Goal: Task Accomplishment & Management: Use online tool/utility

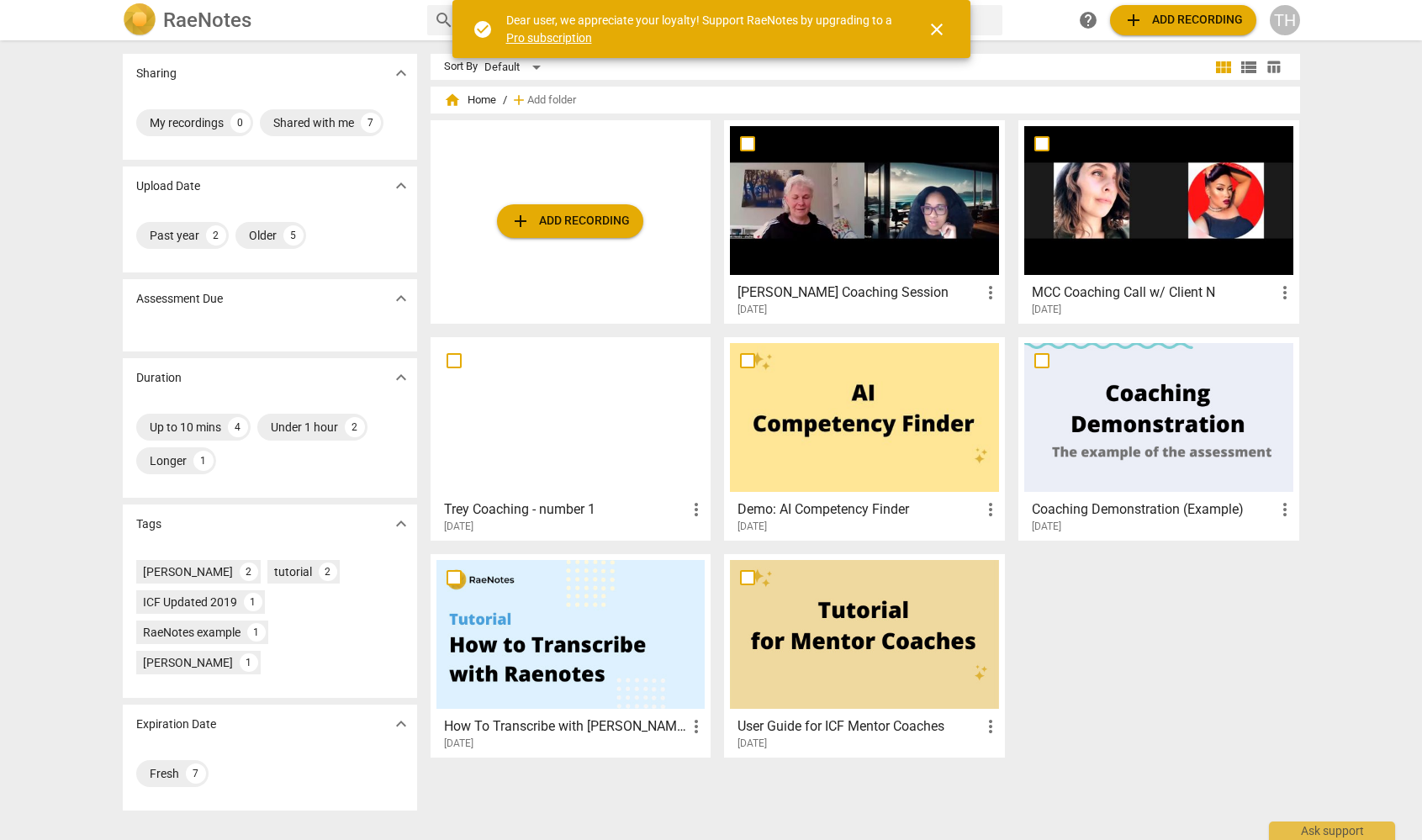
click at [1285, 14] on div "TH" at bounding box center [1285, 20] width 31 height 31
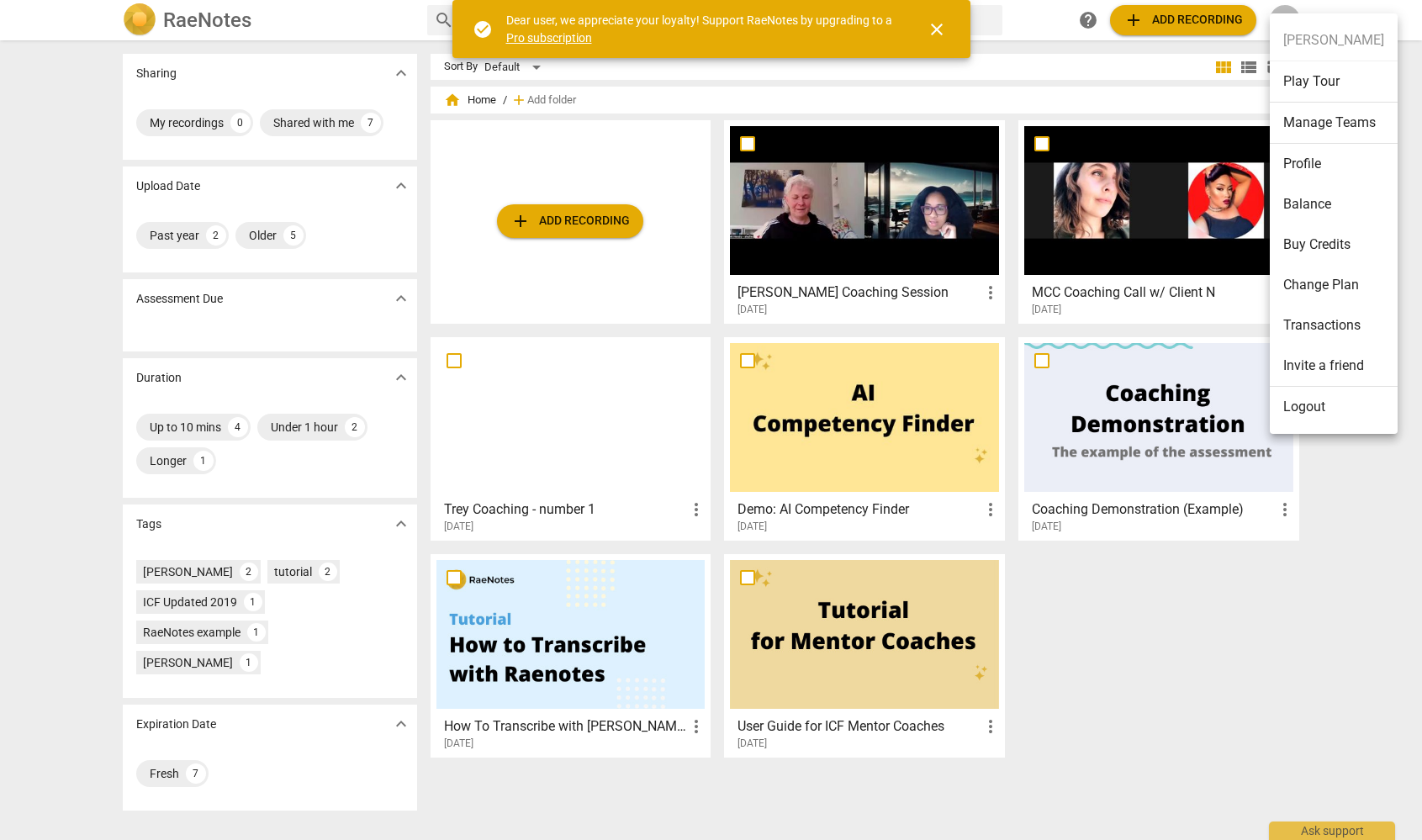
click at [1308, 407] on li "Logout" at bounding box center [1334, 406] width 128 height 40
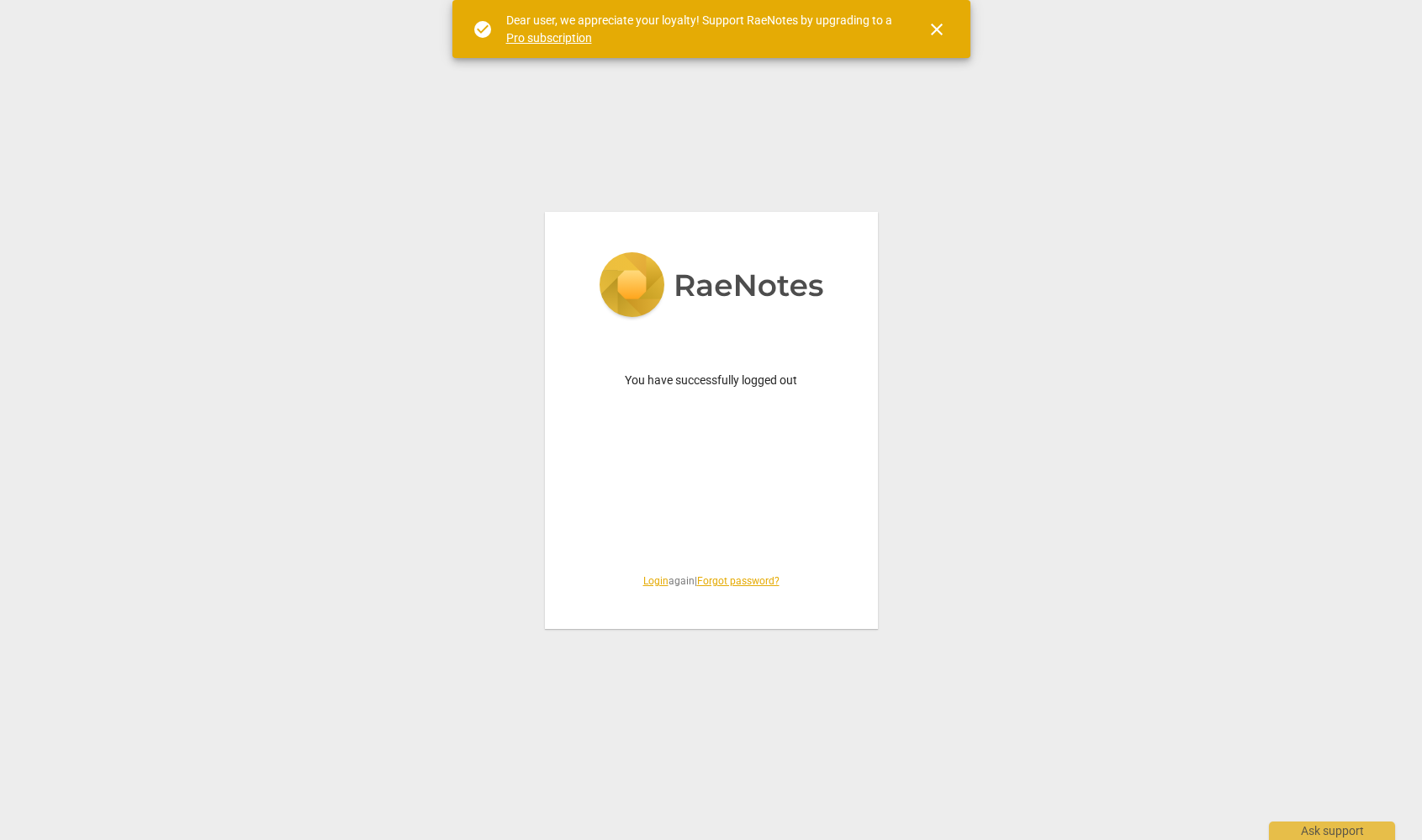
click at [650, 583] on link "Login" at bounding box center [655, 580] width 25 height 11
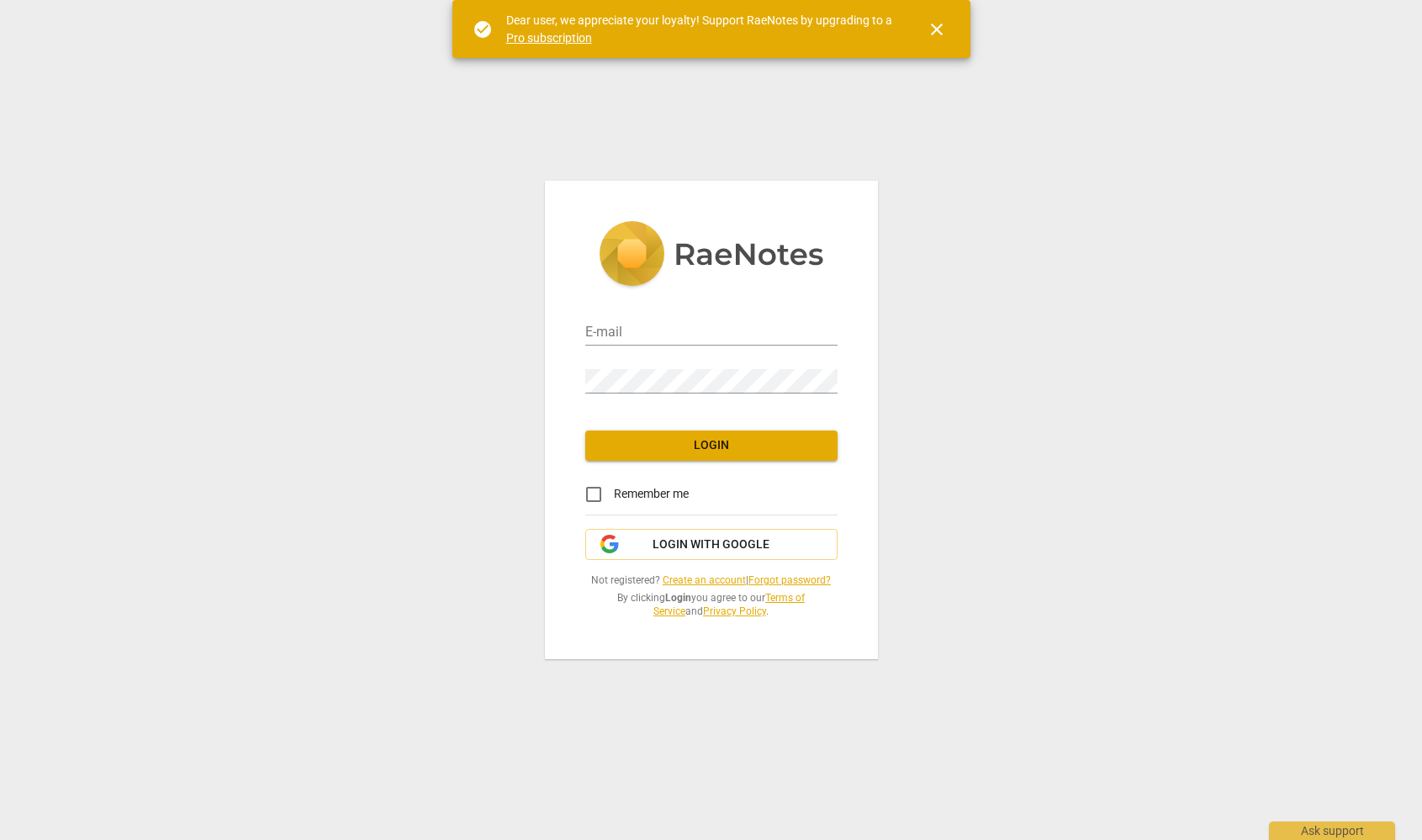
drag, startPoint x: 724, startPoint y: 312, endPoint x: 719, endPoint y: 319, distance: 8.6
click at [724, 312] on div "E-mail" at bounding box center [711, 326] width 252 height 38
type input "[EMAIL_ADDRESS][DOMAIN_NAME]"
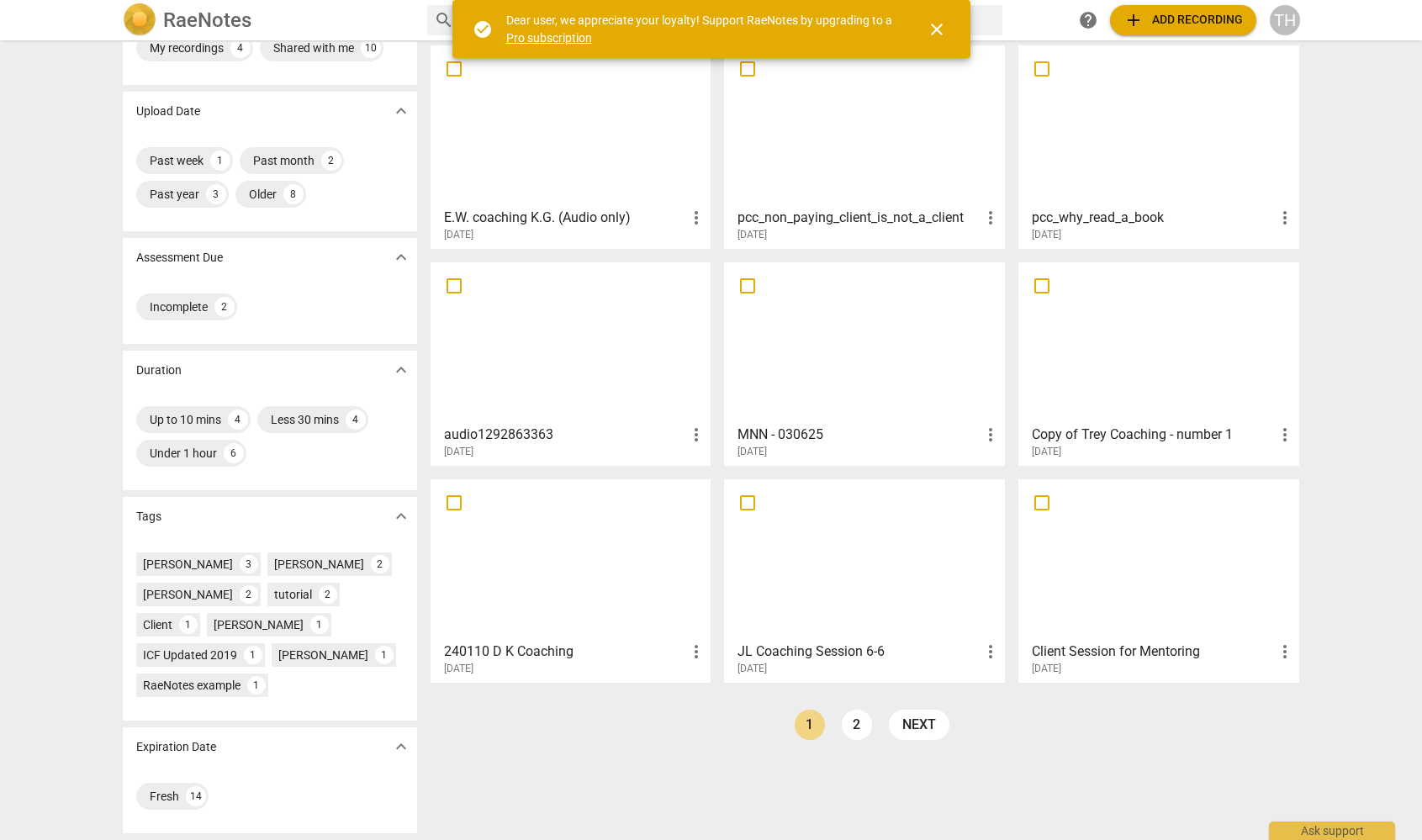
scroll to position [105, 0]
click at [1137, 425] on h3 "Copy of Trey Coaching - number 1" at bounding box center [1153, 434] width 243 height 20
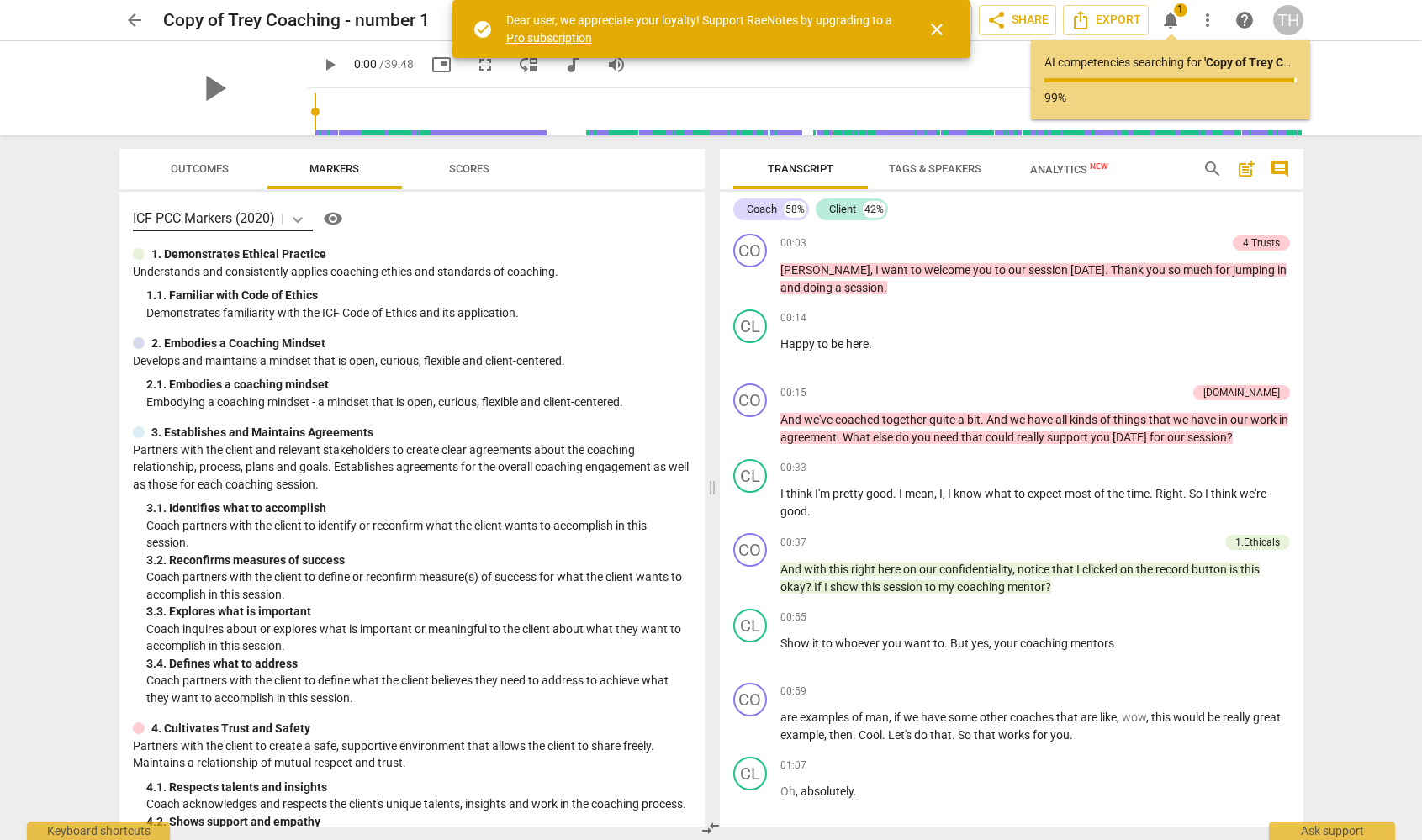
click at [293, 218] on icon at bounding box center [297, 219] width 17 height 17
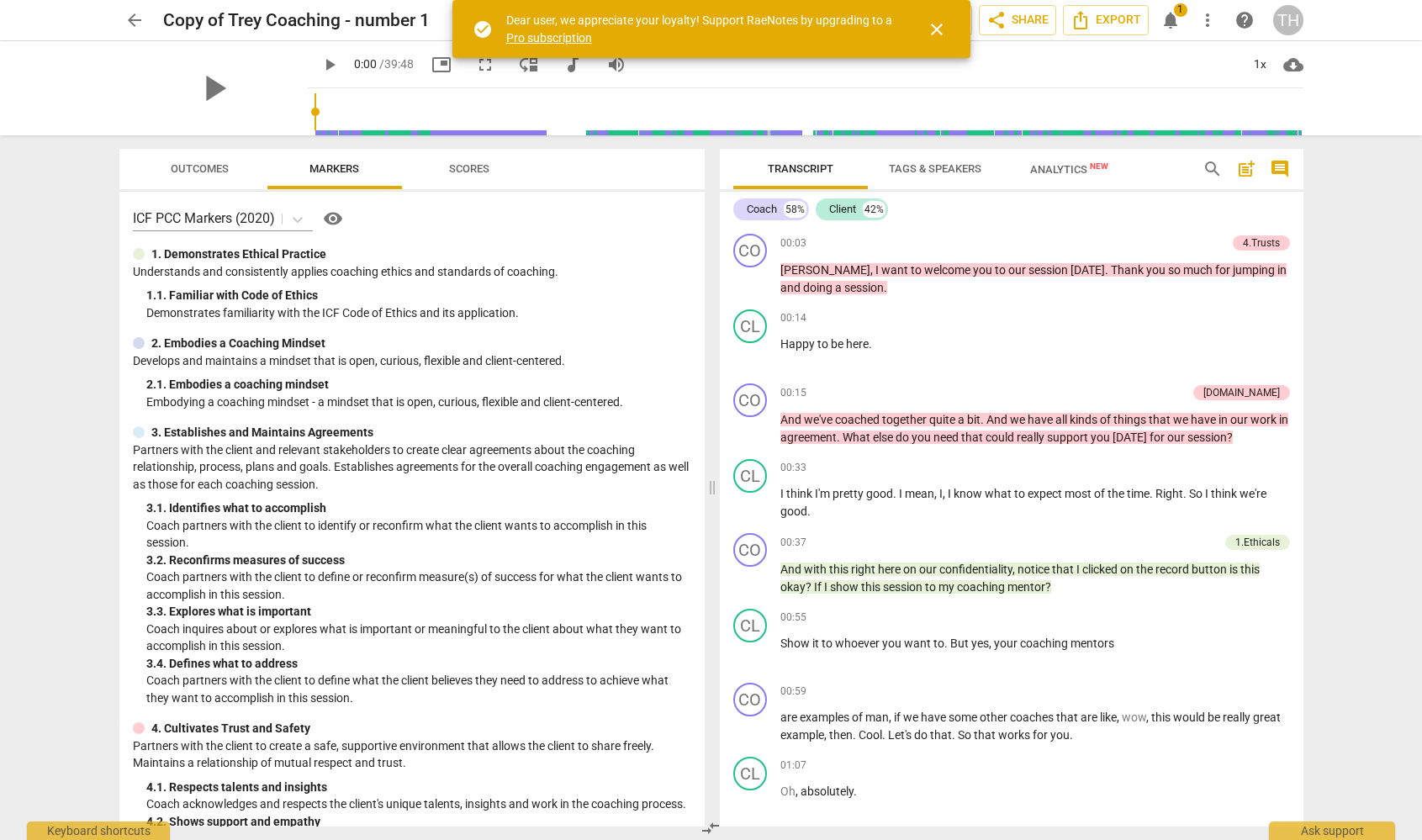
click at [509, 208] on div "ICF PCC Markers (2020) visibility" at bounding box center [412, 218] width 558 height 27
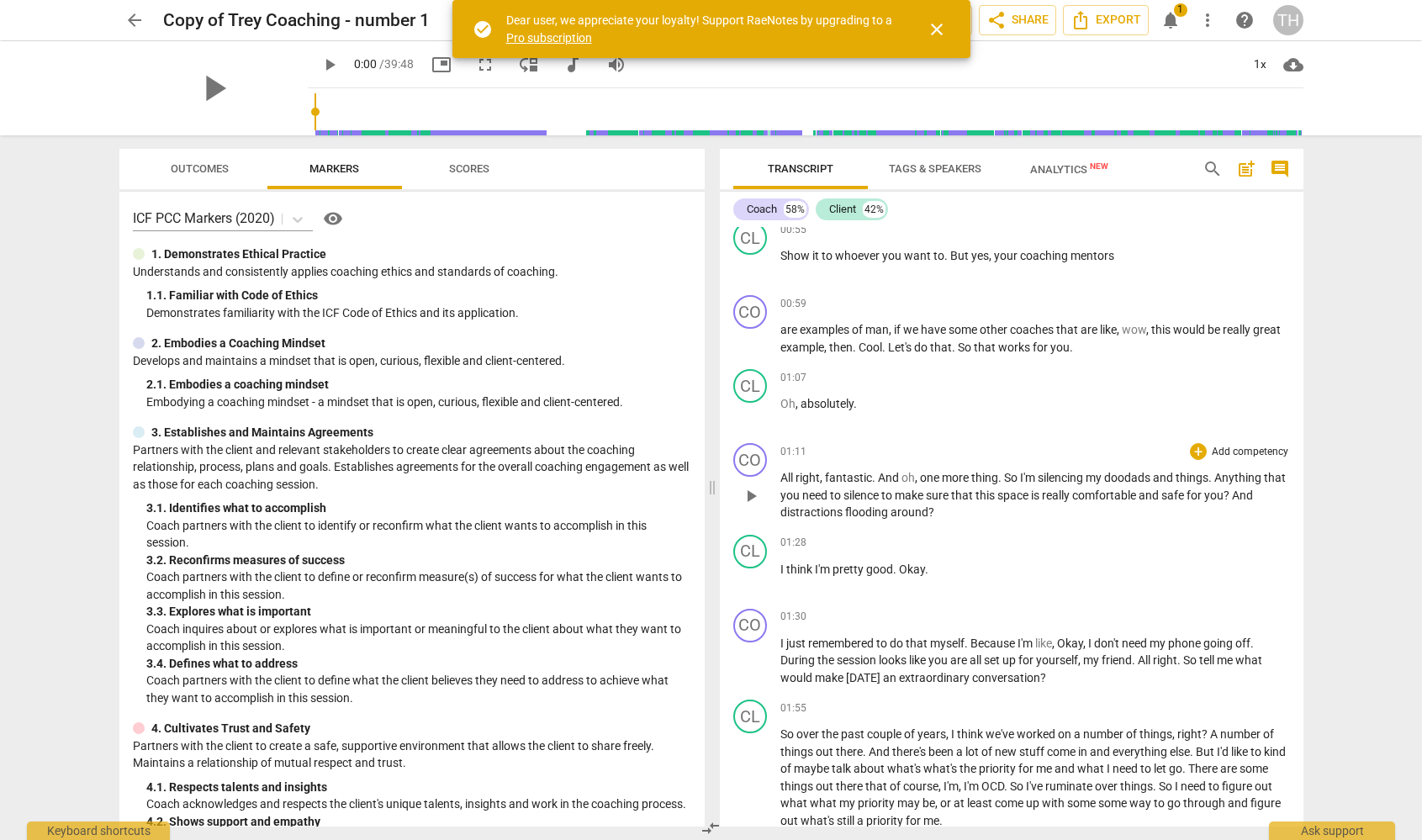
scroll to position [385, 0]
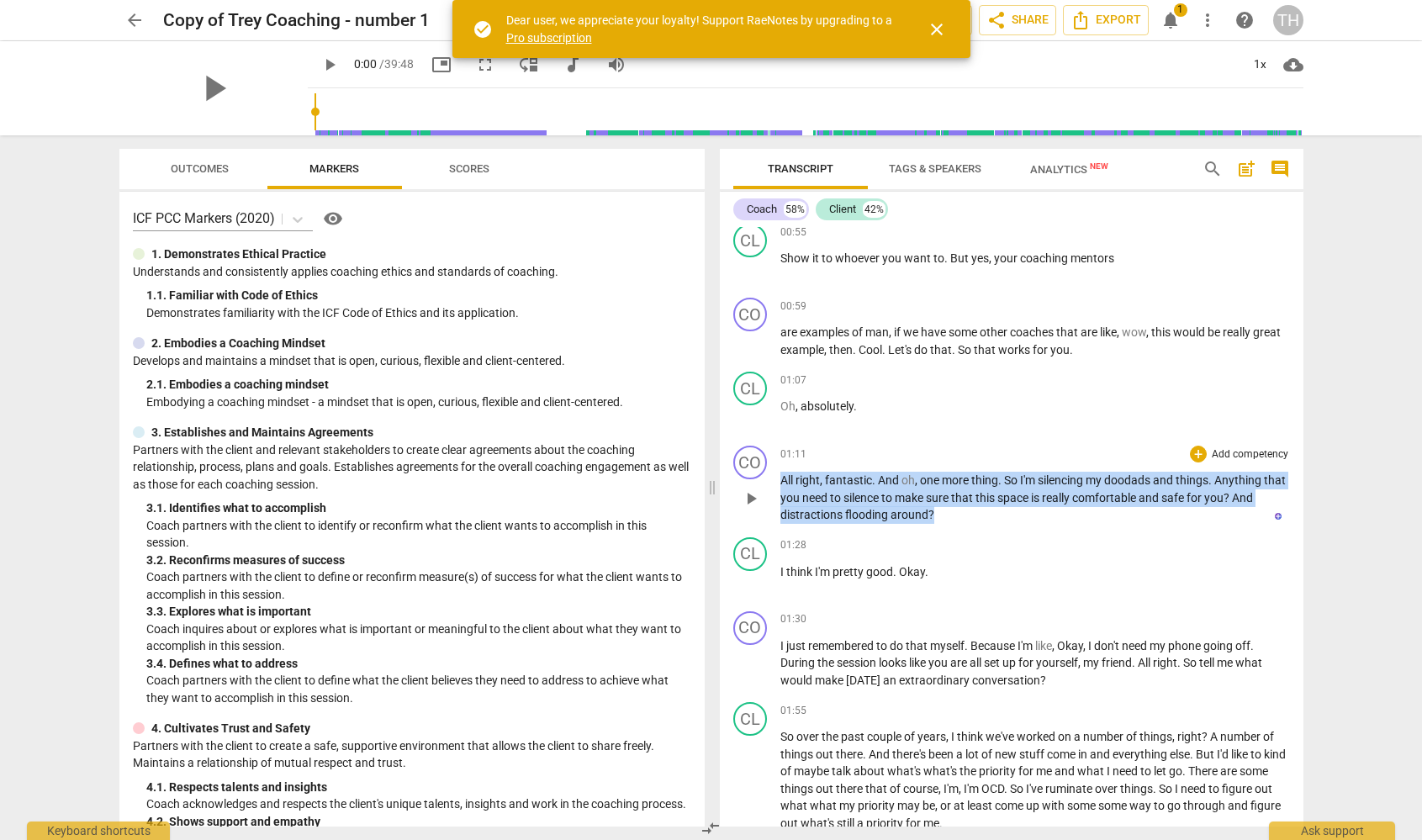
drag, startPoint x: 782, startPoint y: 477, endPoint x: 941, endPoint y: 508, distance: 162.0
click at [941, 508] on p "All right , fantastic . And oh , one more thing . So I'm silencing my doodads a…" at bounding box center [1036, 498] width 509 height 52
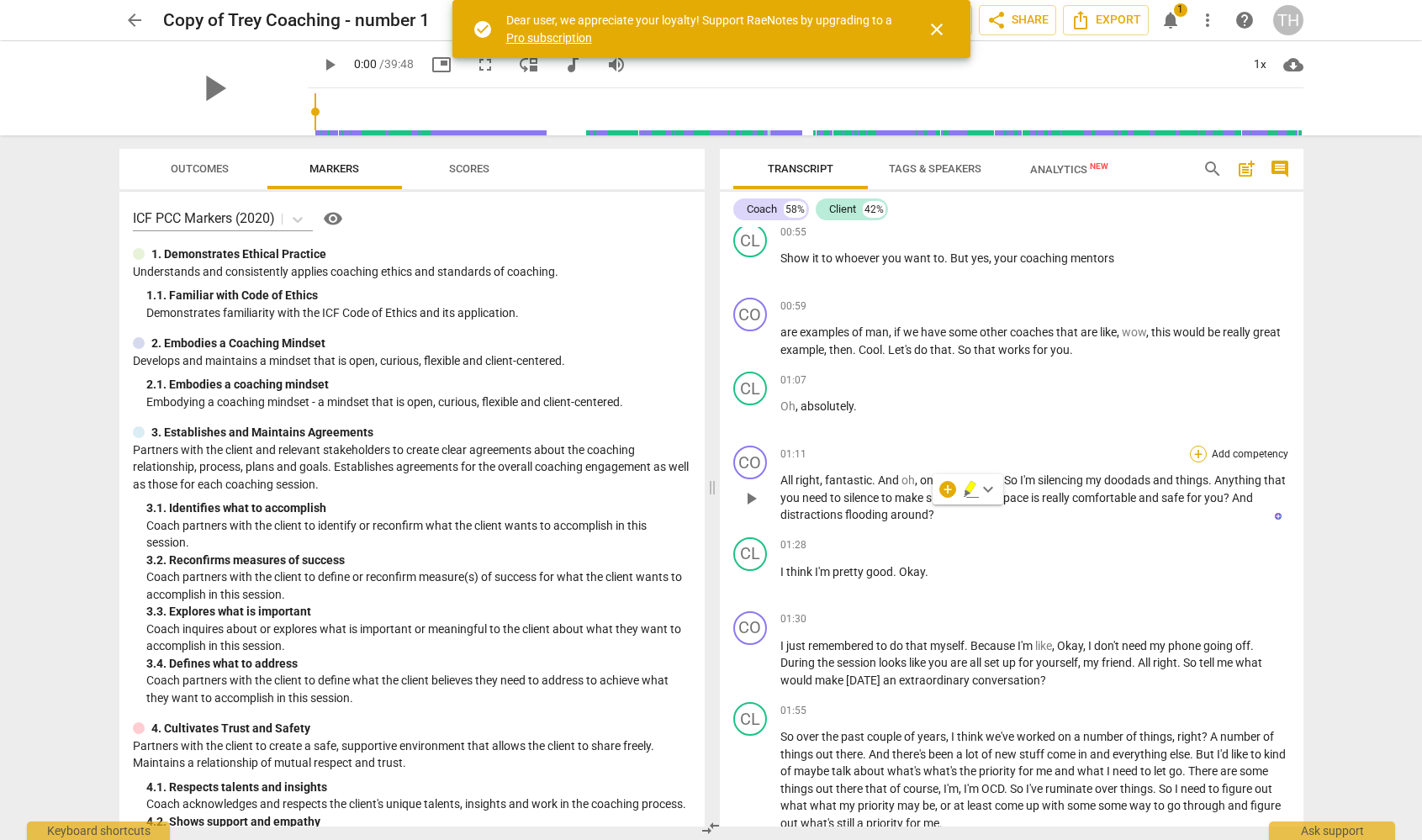
click at [1196, 453] on div "+" at bounding box center [1198, 454] width 17 height 17
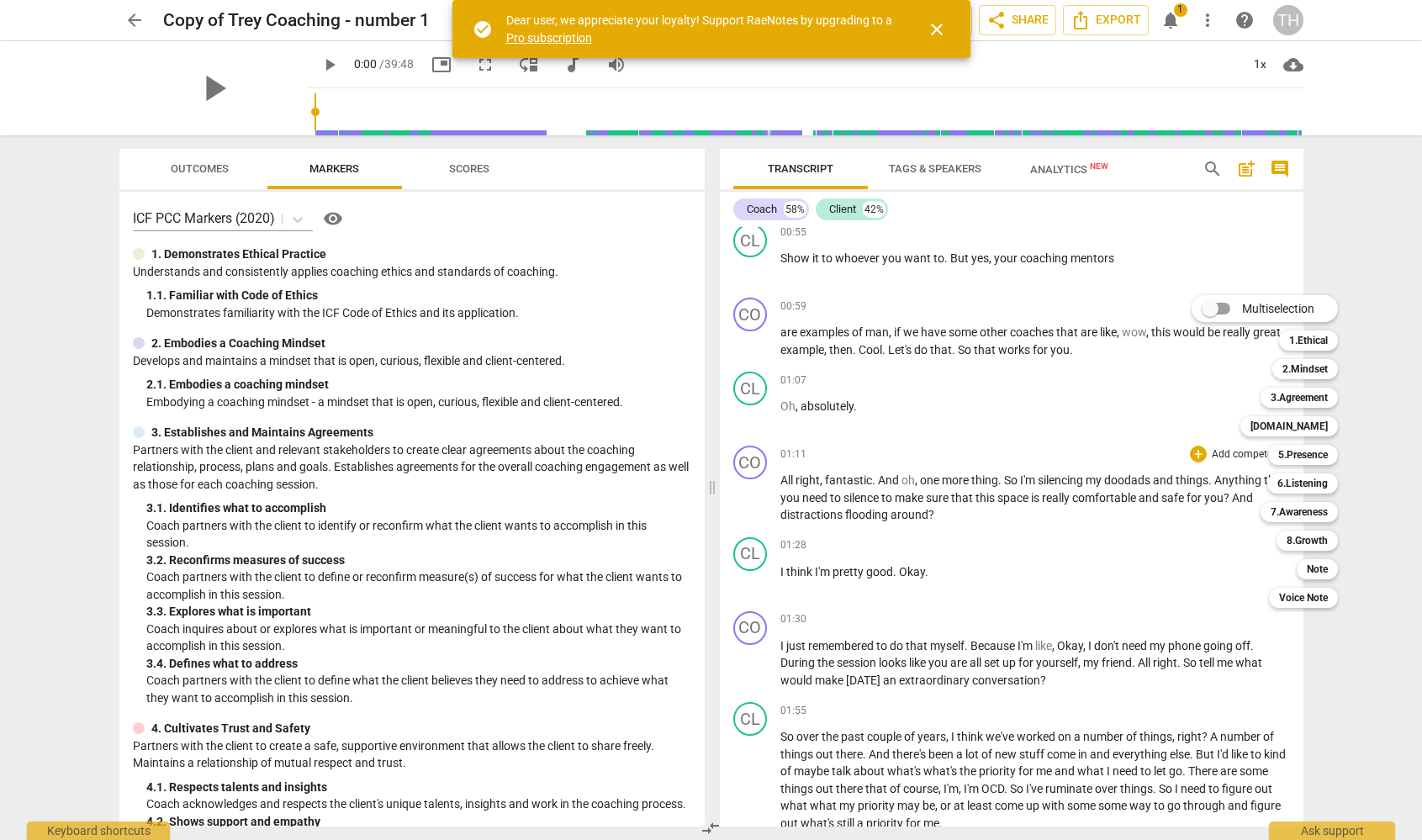
click at [828, 509] on div at bounding box center [711, 420] width 1422 height 840
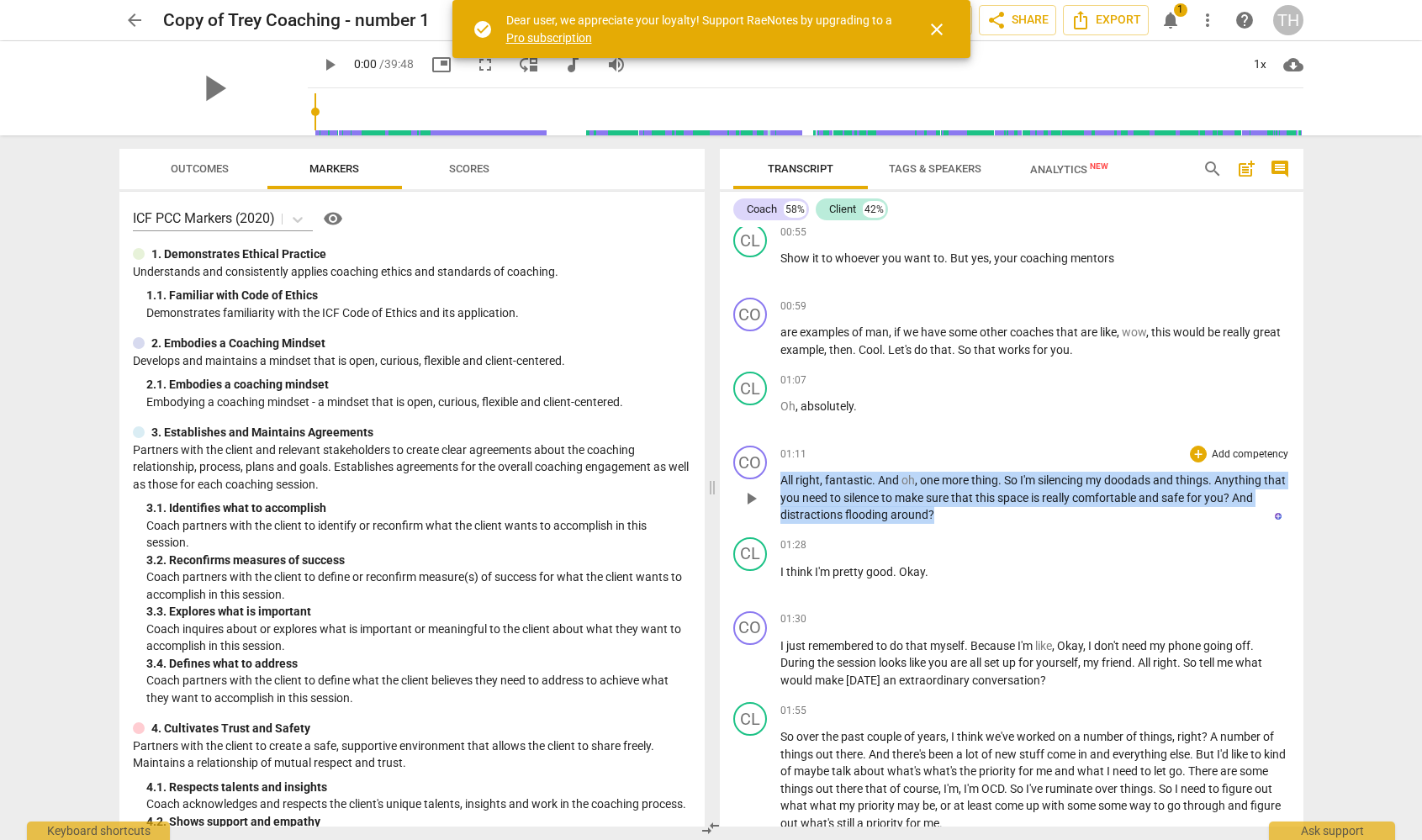
drag, startPoint x: 952, startPoint y: 508, endPoint x: 779, endPoint y: 474, distance: 176.3
click at [779, 474] on div "CO play_arrow pause 01:11 + Add competency keyboard_arrow_right All right , fan…" at bounding box center [1011, 484] width 584 height 92
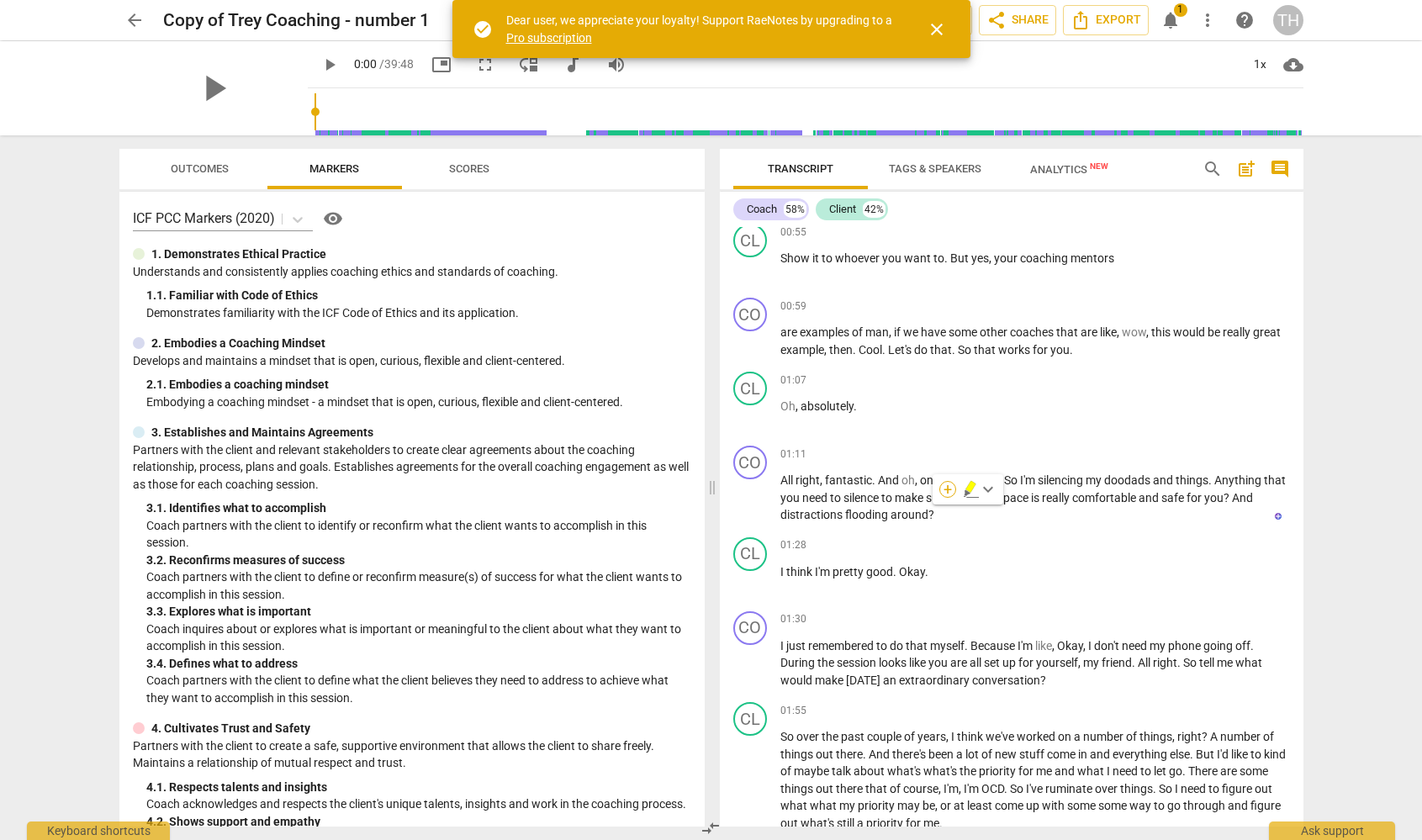
click at [948, 490] on div "+" at bounding box center [947, 488] width 17 height 17
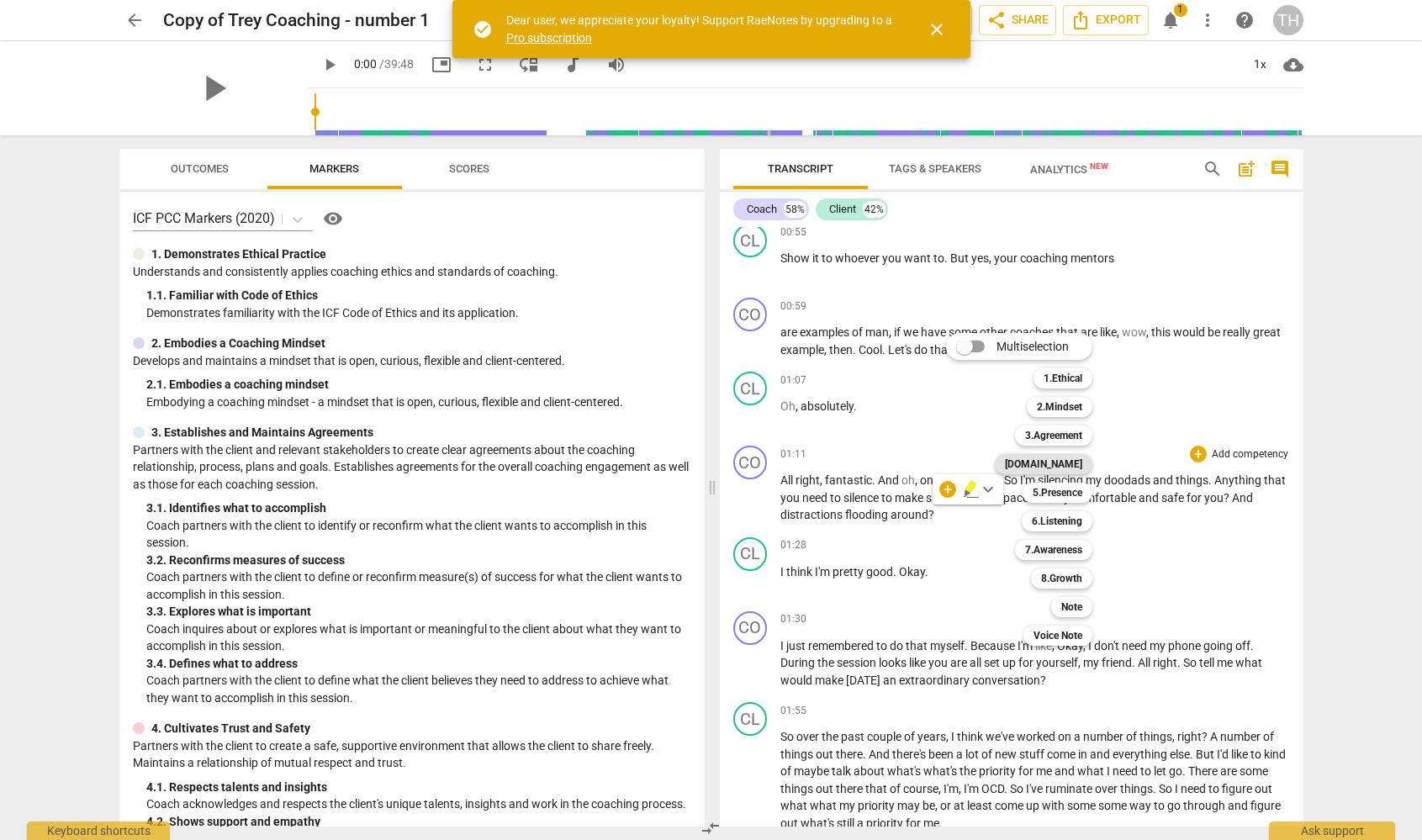
click at [1075, 463] on b "[DOMAIN_NAME]" at bounding box center [1043, 464] width 78 height 20
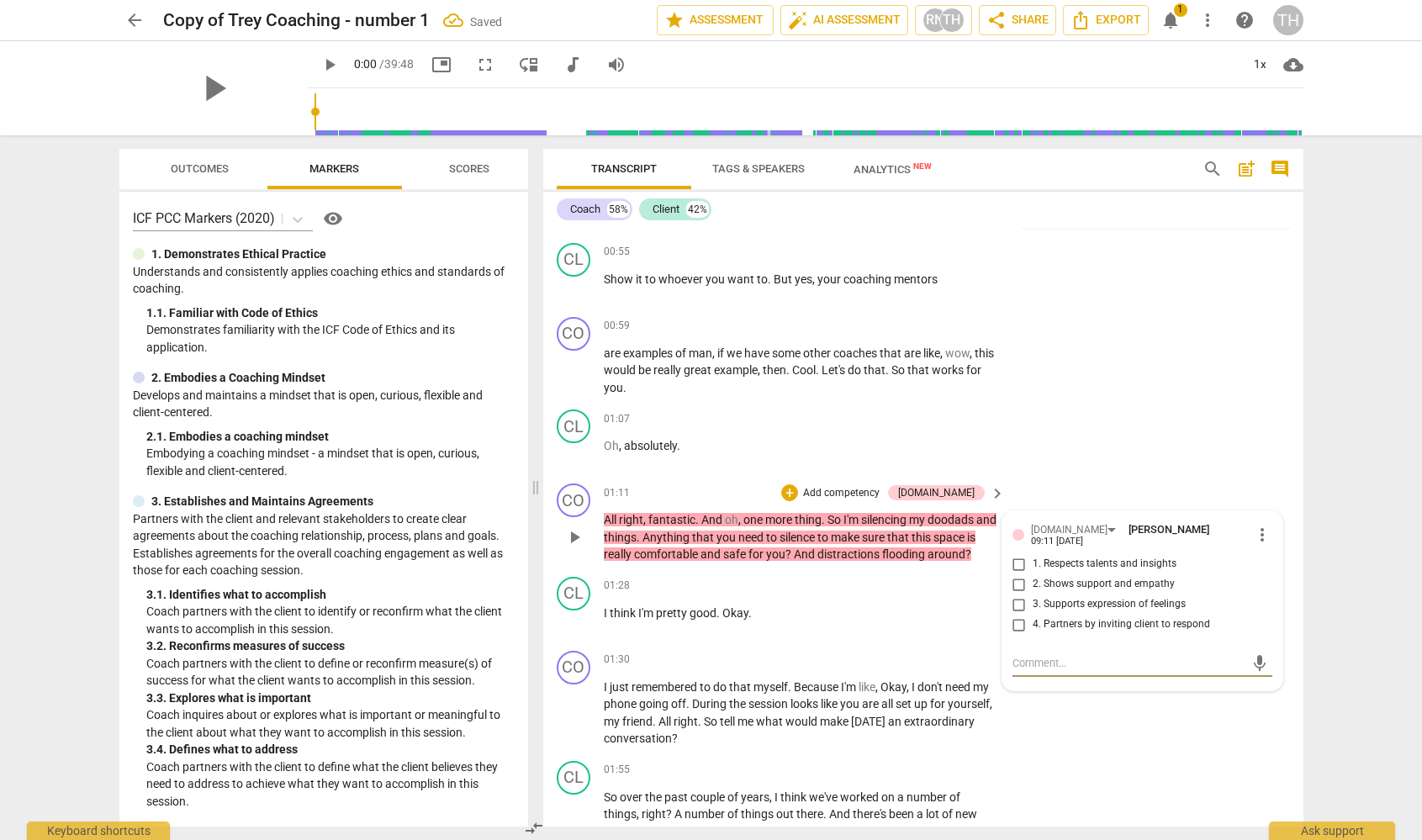
click at [1017, 575] on input "2. Shows support and empathy" at bounding box center [1019, 584] width 27 height 20
checkbox input "true"
click at [1111, 396] on div "CO play_arrow pause 00:59 + Add competency keyboard_arrow_right are examples of…" at bounding box center [923, 357] width 760 height 93
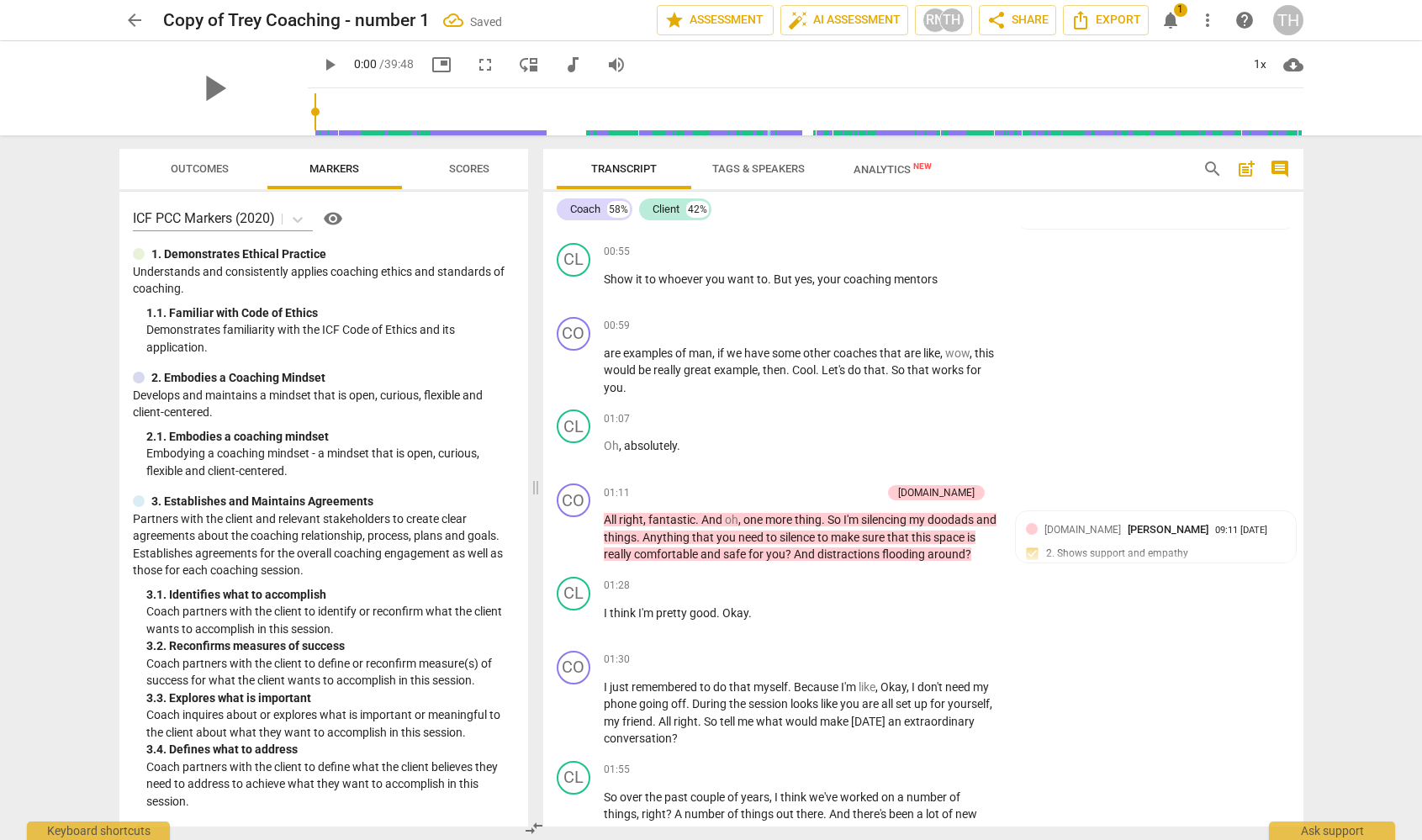
click at [192, 170] on span "Outcomes" at bounding box center [200, 168] width 58 height 12
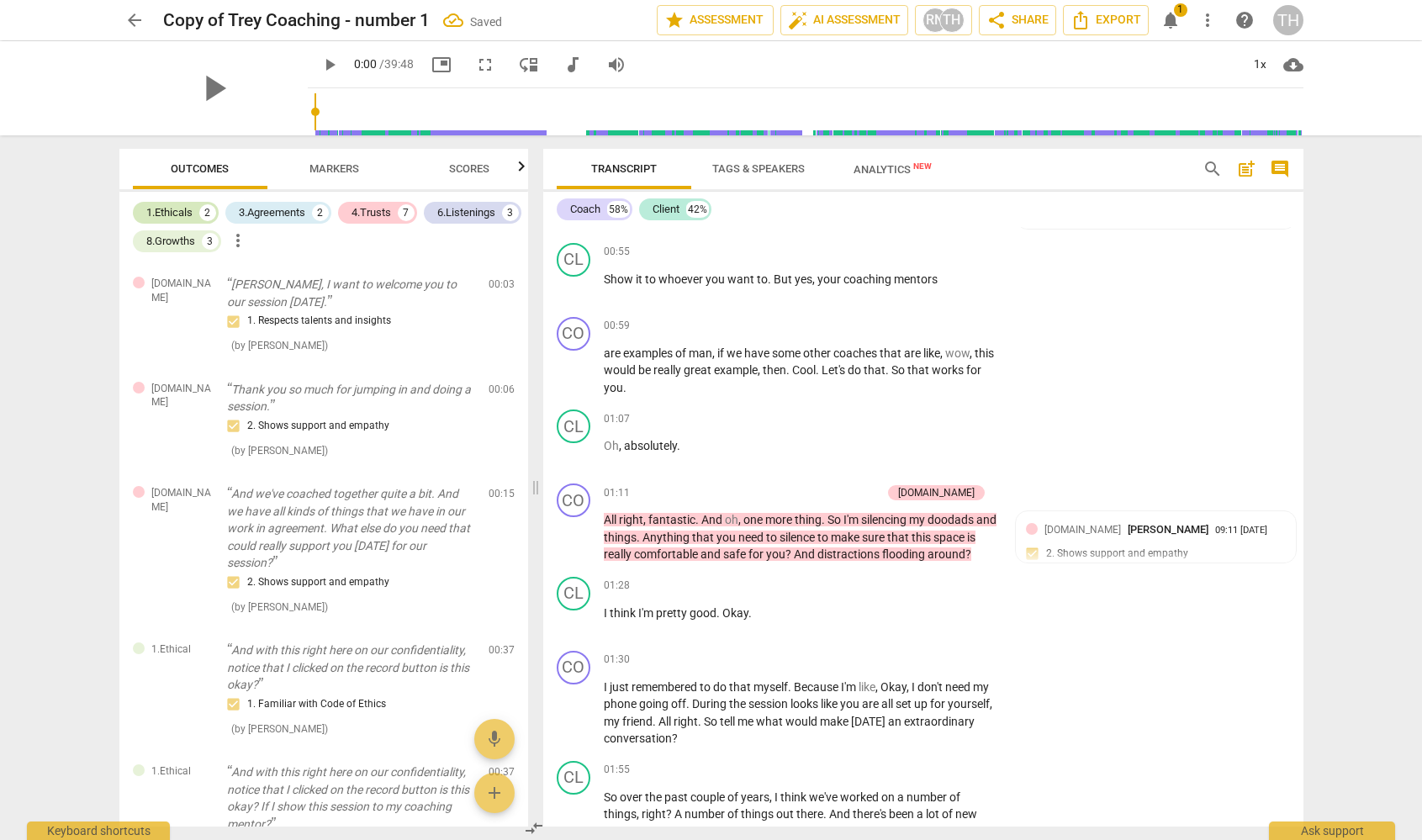
click at [189, 212] on div "1.Ethicals" at bounding box center [169, 212] width 46 height 17
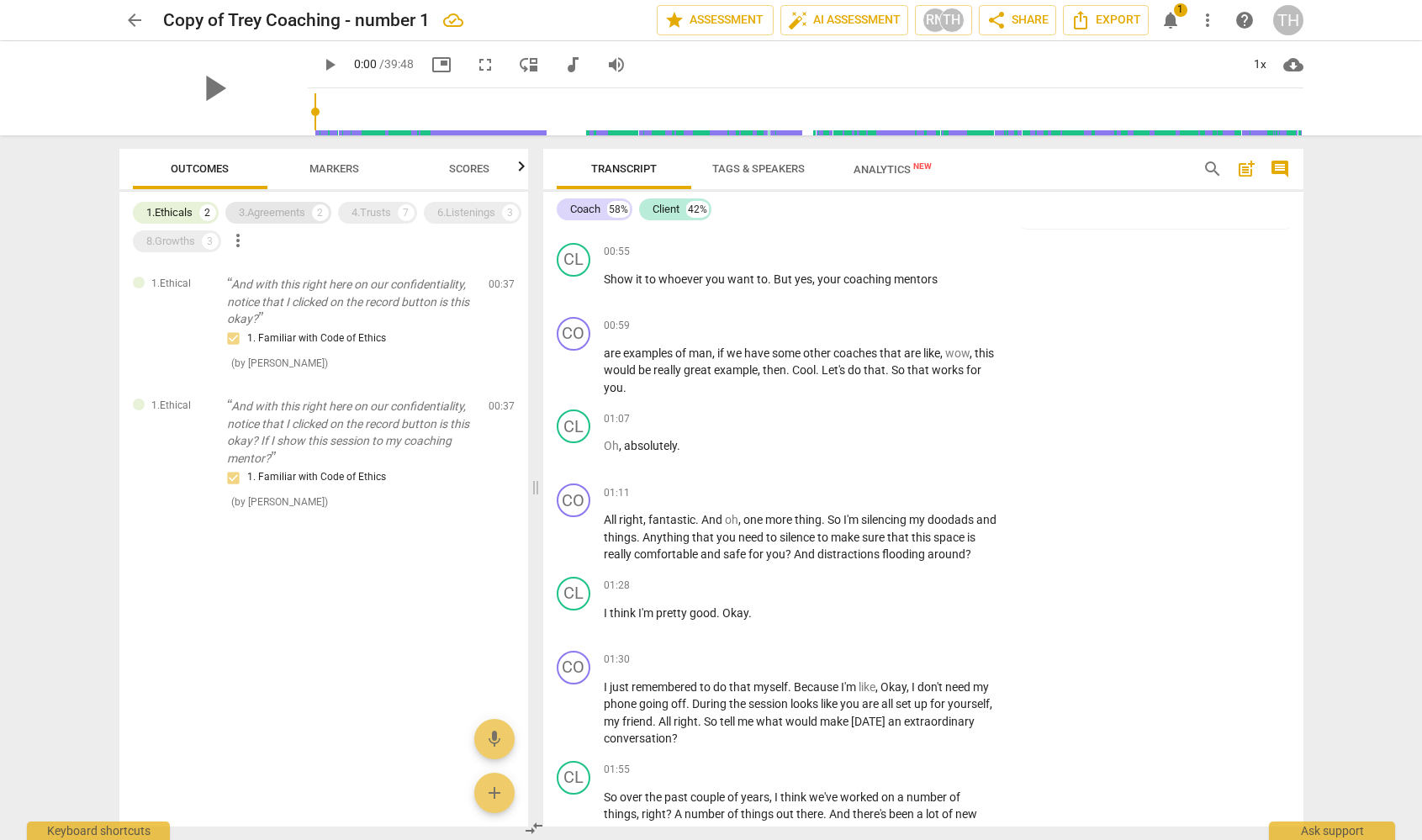
click at [273, 212] on div "3.Agreements" at bounding box center [272, 212] width 66 height 17
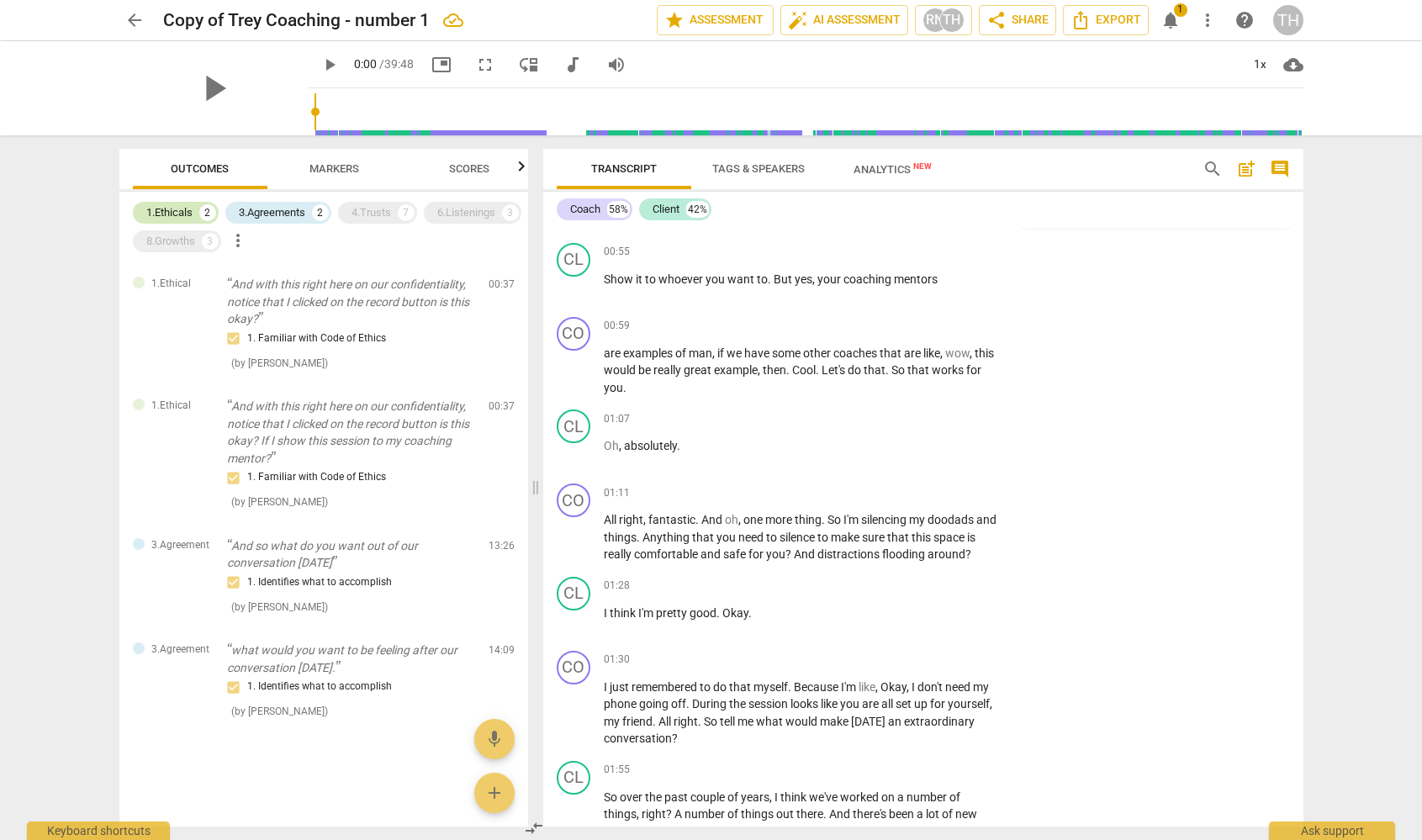
click at [191, 215] on div "1.Ethicals" at bounding box center [169, 212] width 46 height 17
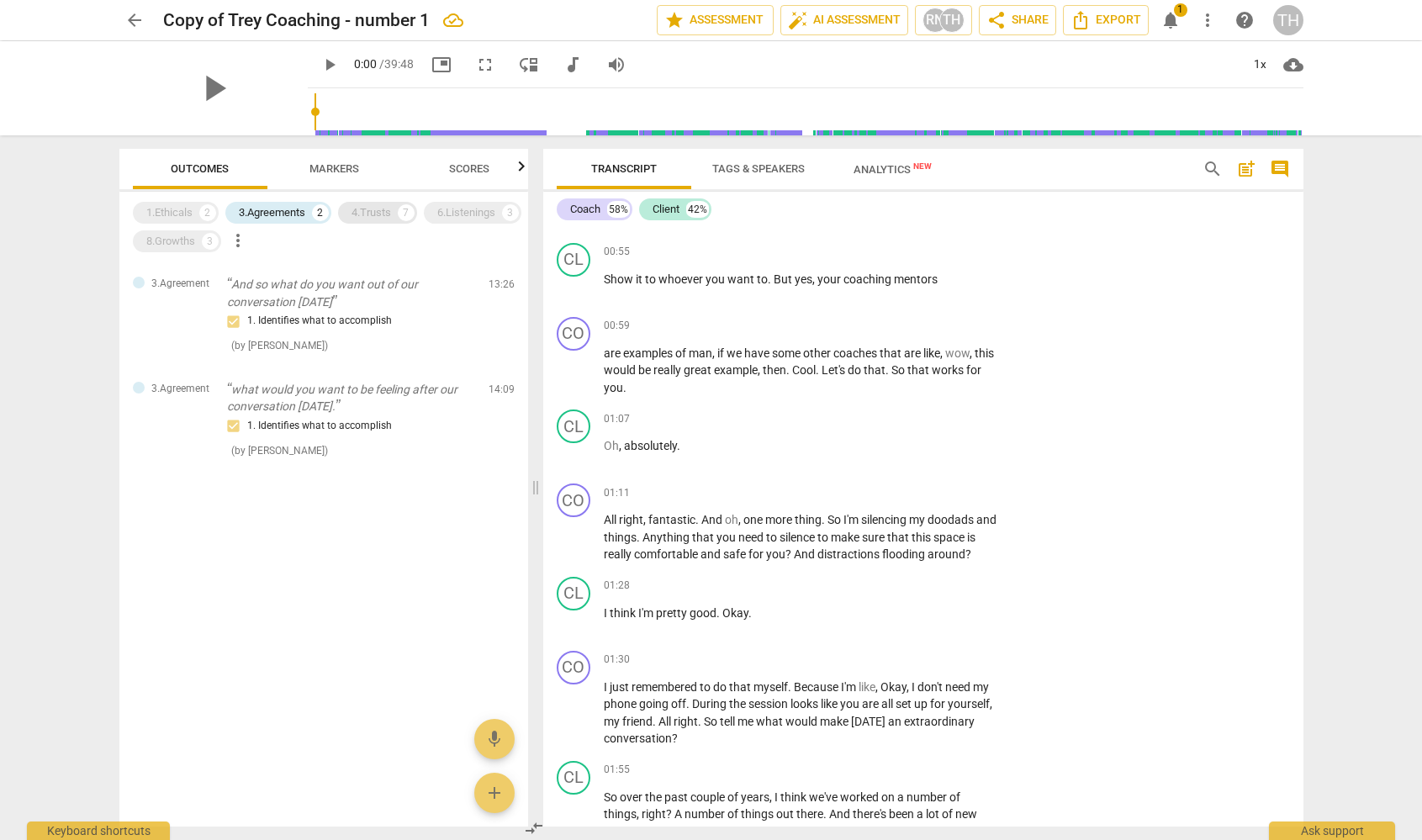
click at [371, 212] on div "4.Trusts" at bounding box center [371, 212] width 39 height 17
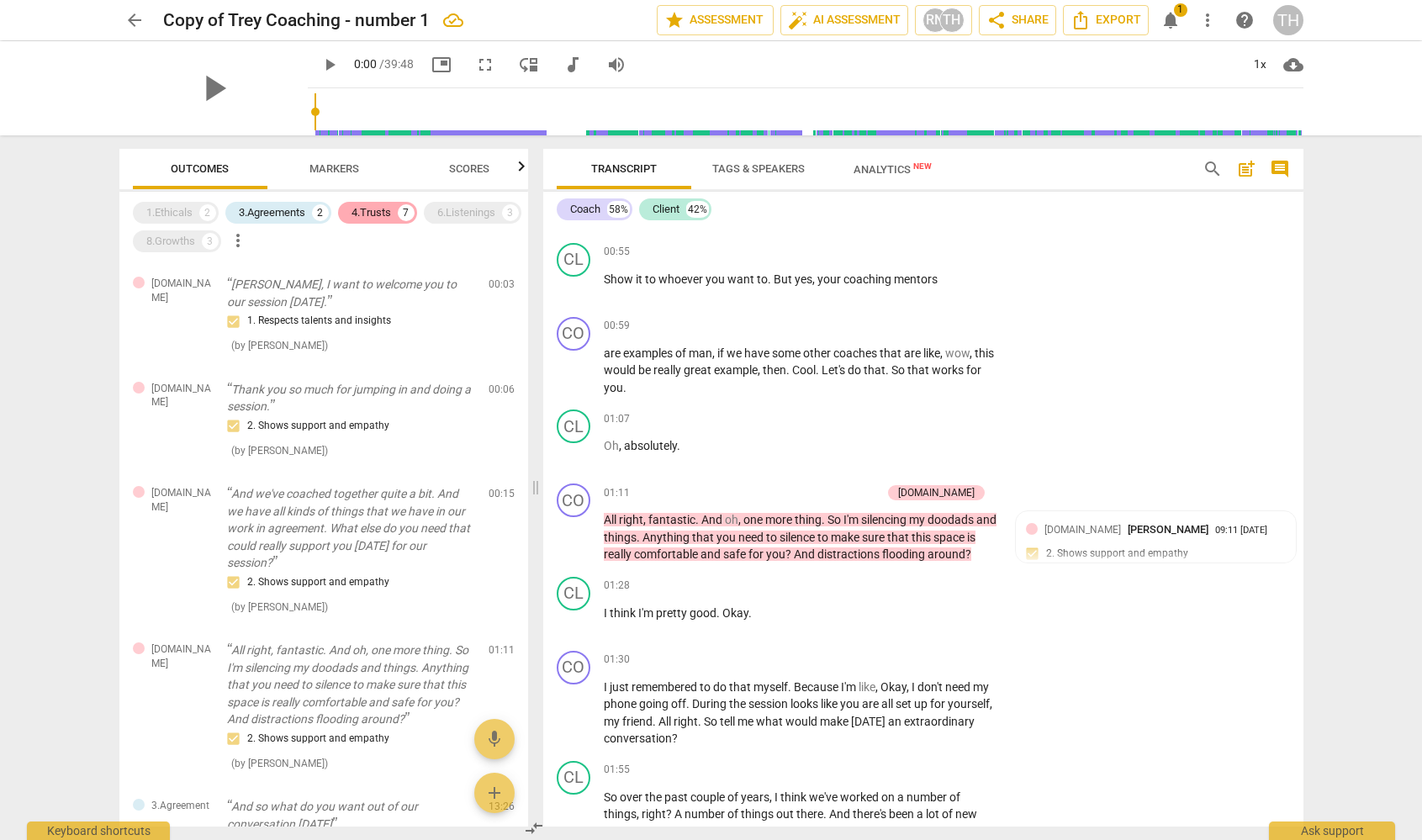
click at [378, 211] on div "4.Trusts" at bounding box center [371, 212] width 39 height 17
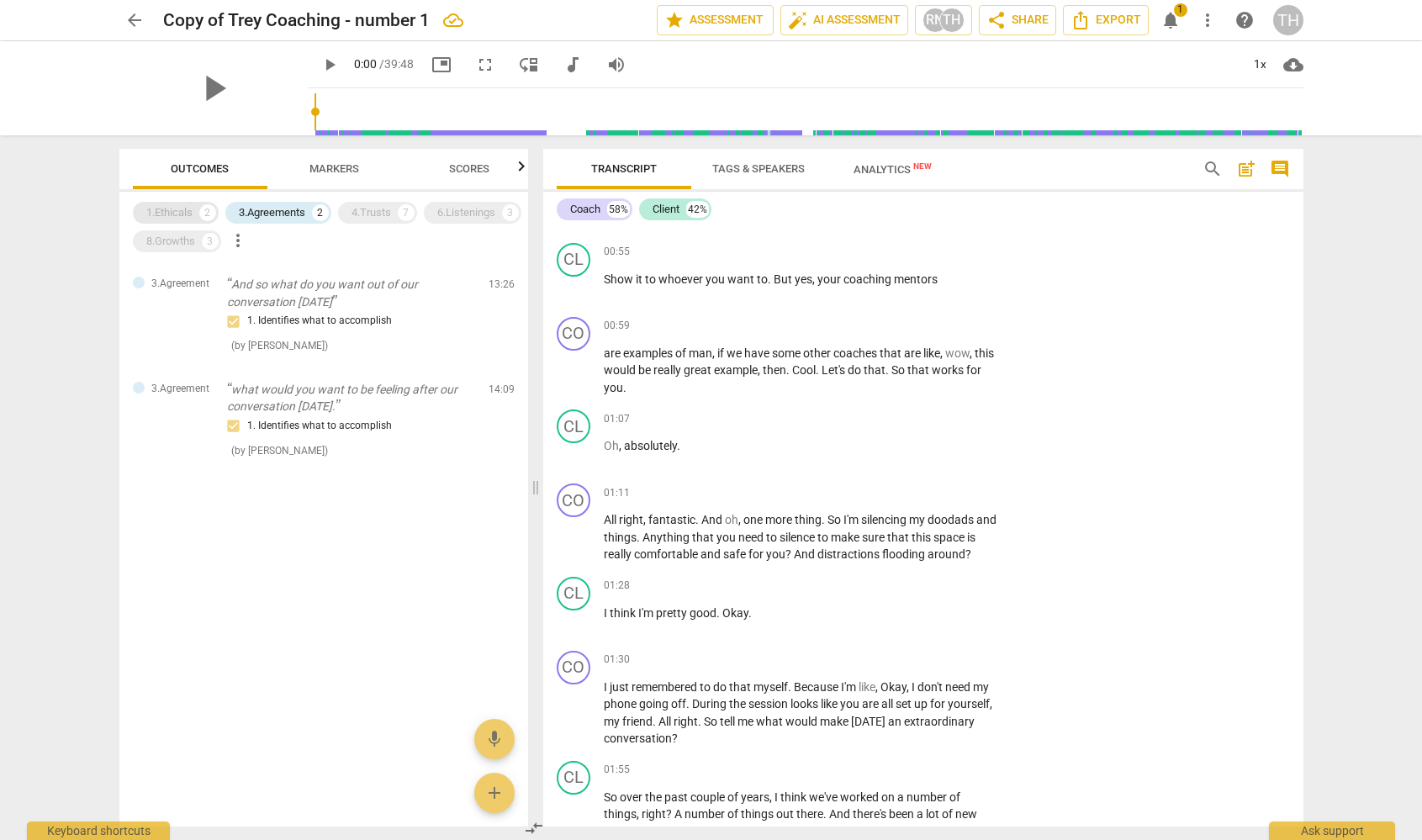
click at [179, 209] on div "1.Ethicals" at bounding box center [169, 212] width 46 height 17
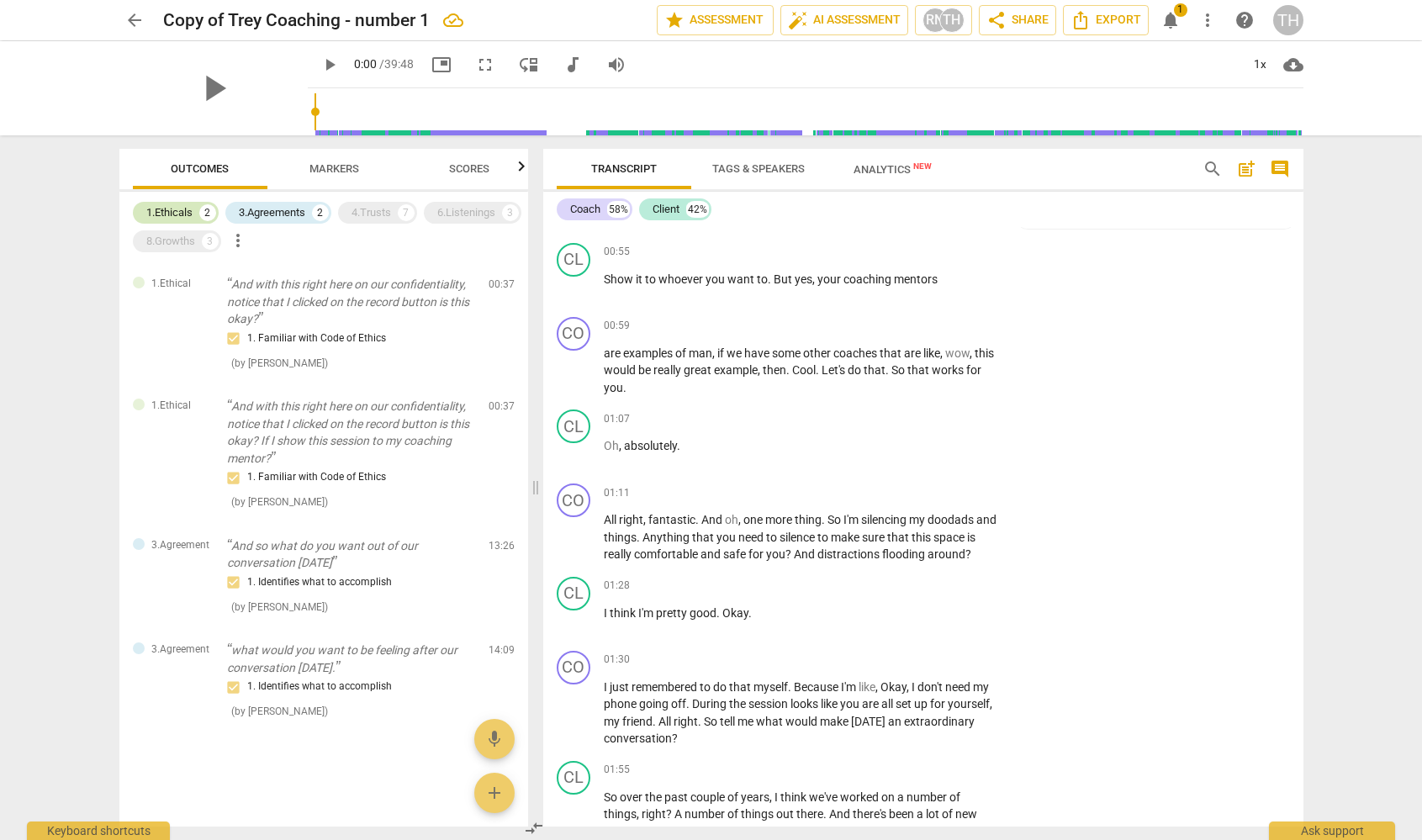
click at [191, 205] on div "1.Ethicals" at bounding box center [169, 212] width 46 height 17
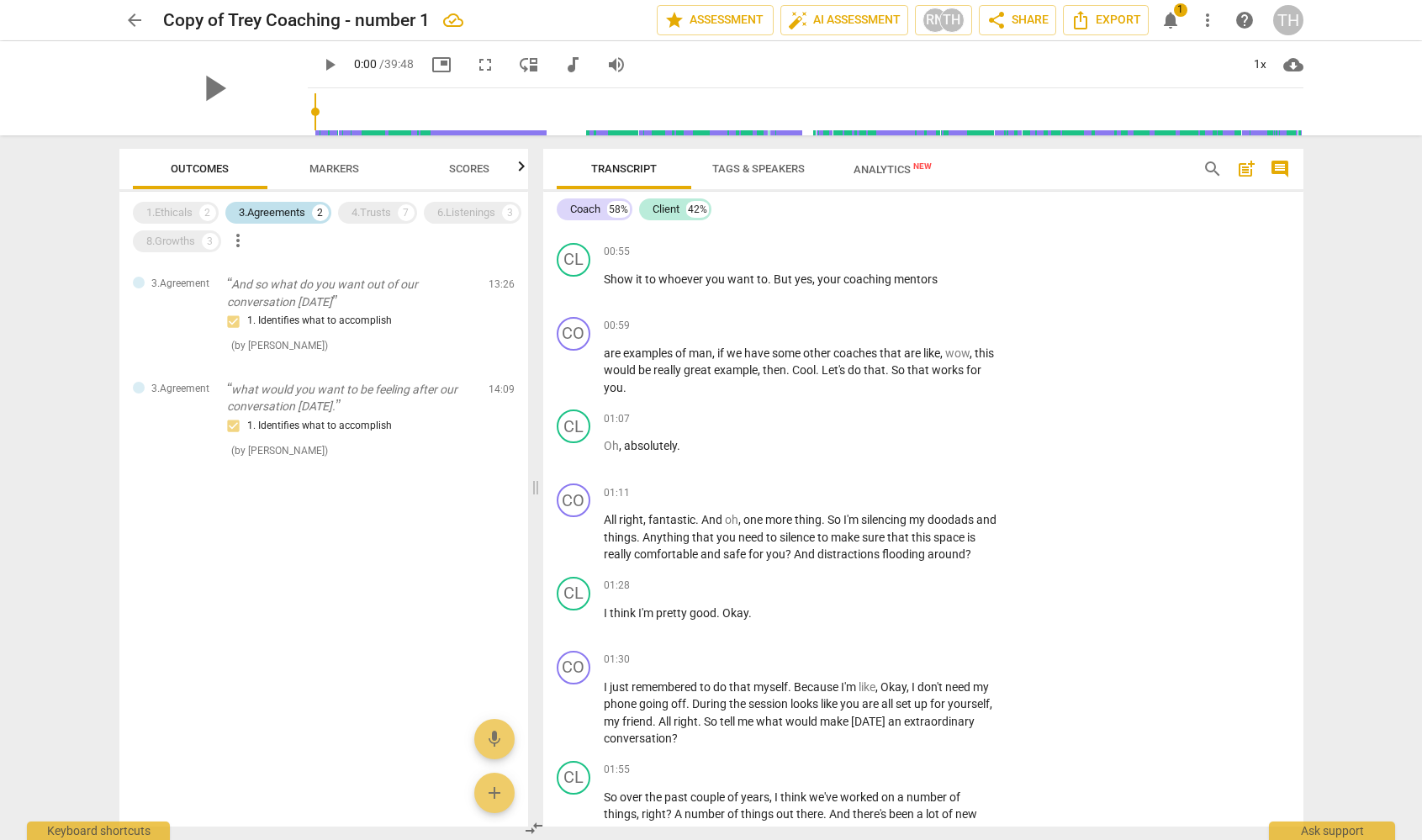
click at [277, 212] on div "3.Agreements" at bounding box center [272, 212] width 66 height 17
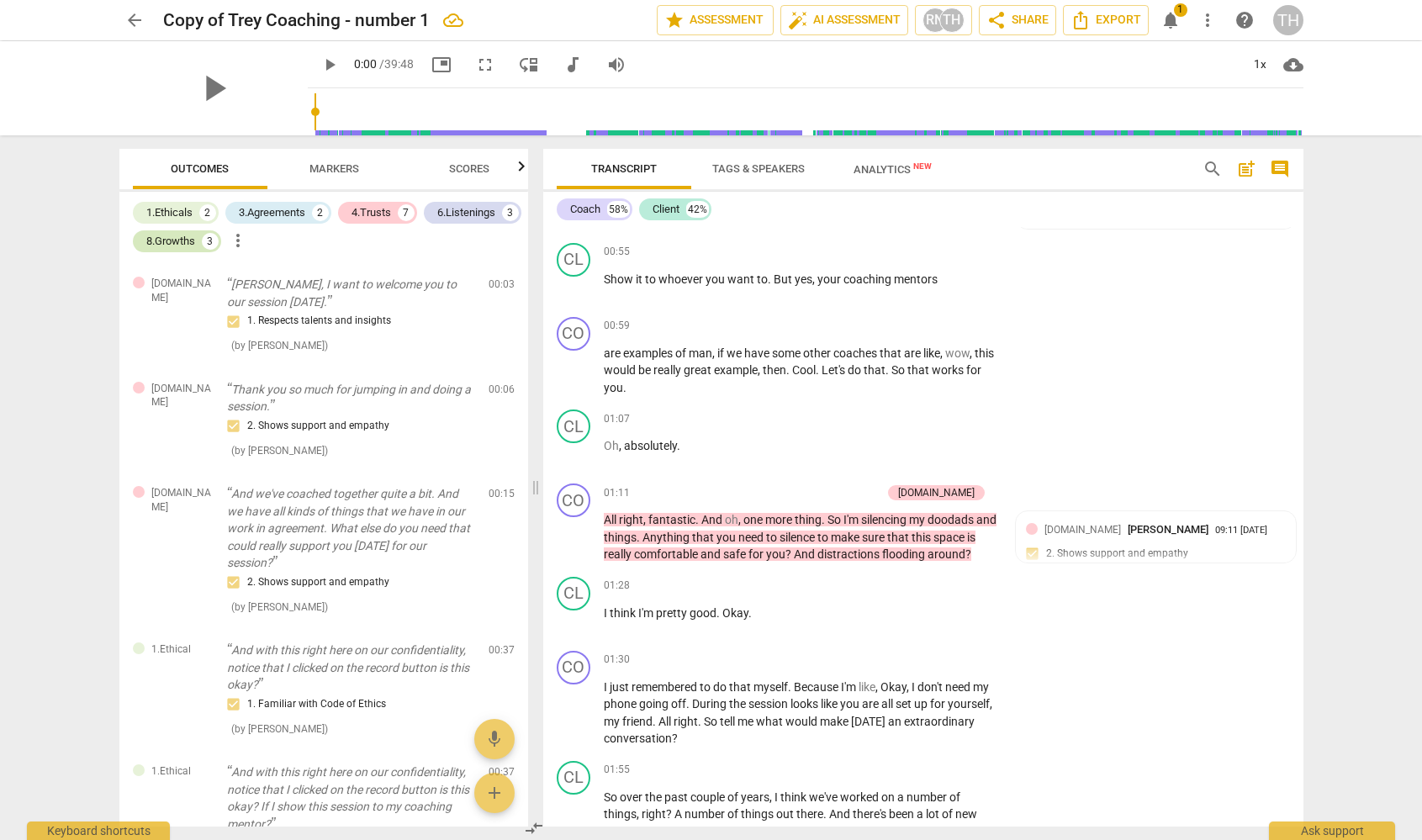
click at [195, 237] on div "8.Growths" at bounding box center [171, 241] width 49 height 17
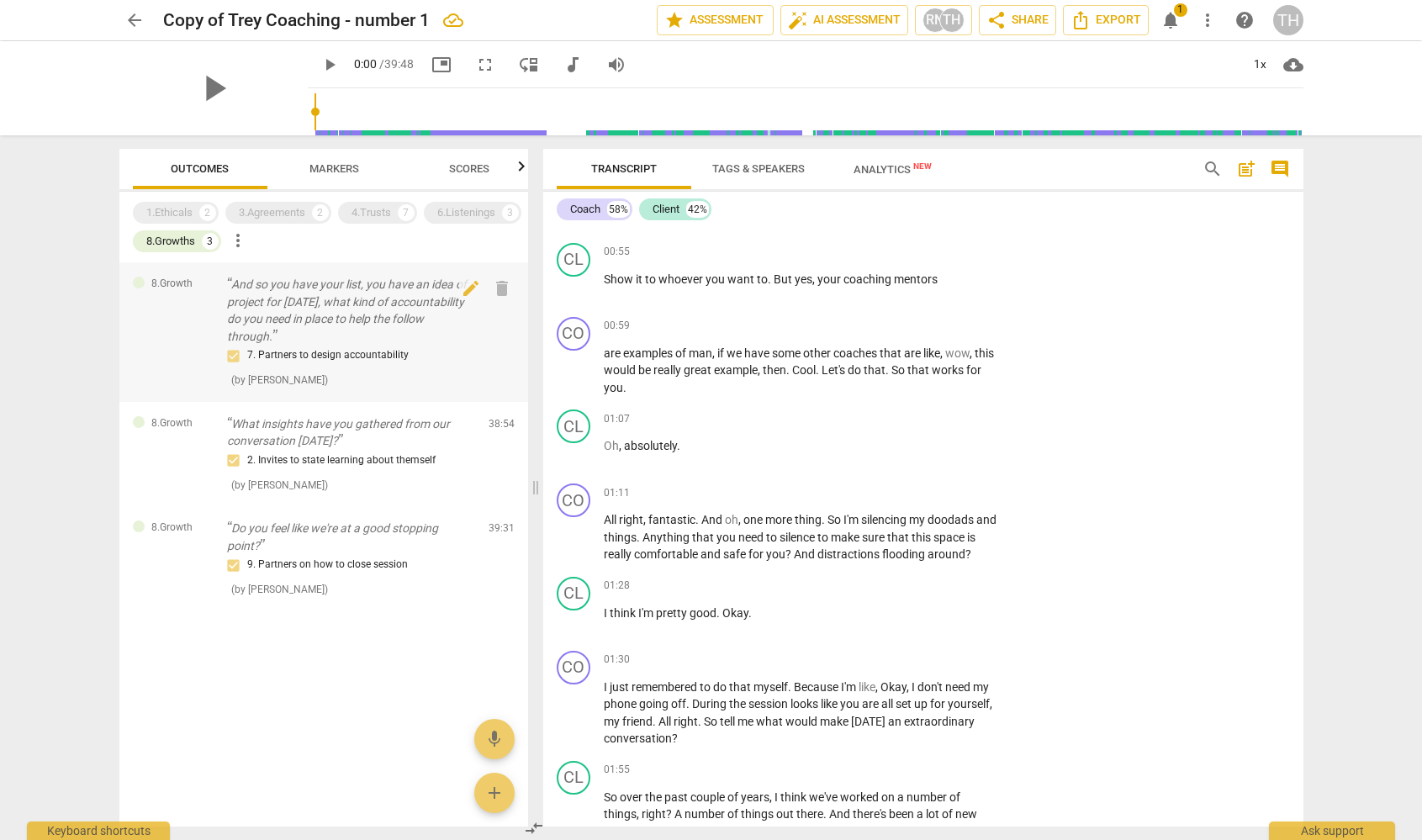
click at [291, 295] on p "And so you have your list, you have an idea of project for [DATE], what kind of…" at bounding box center [351, 310] width 248 height 69
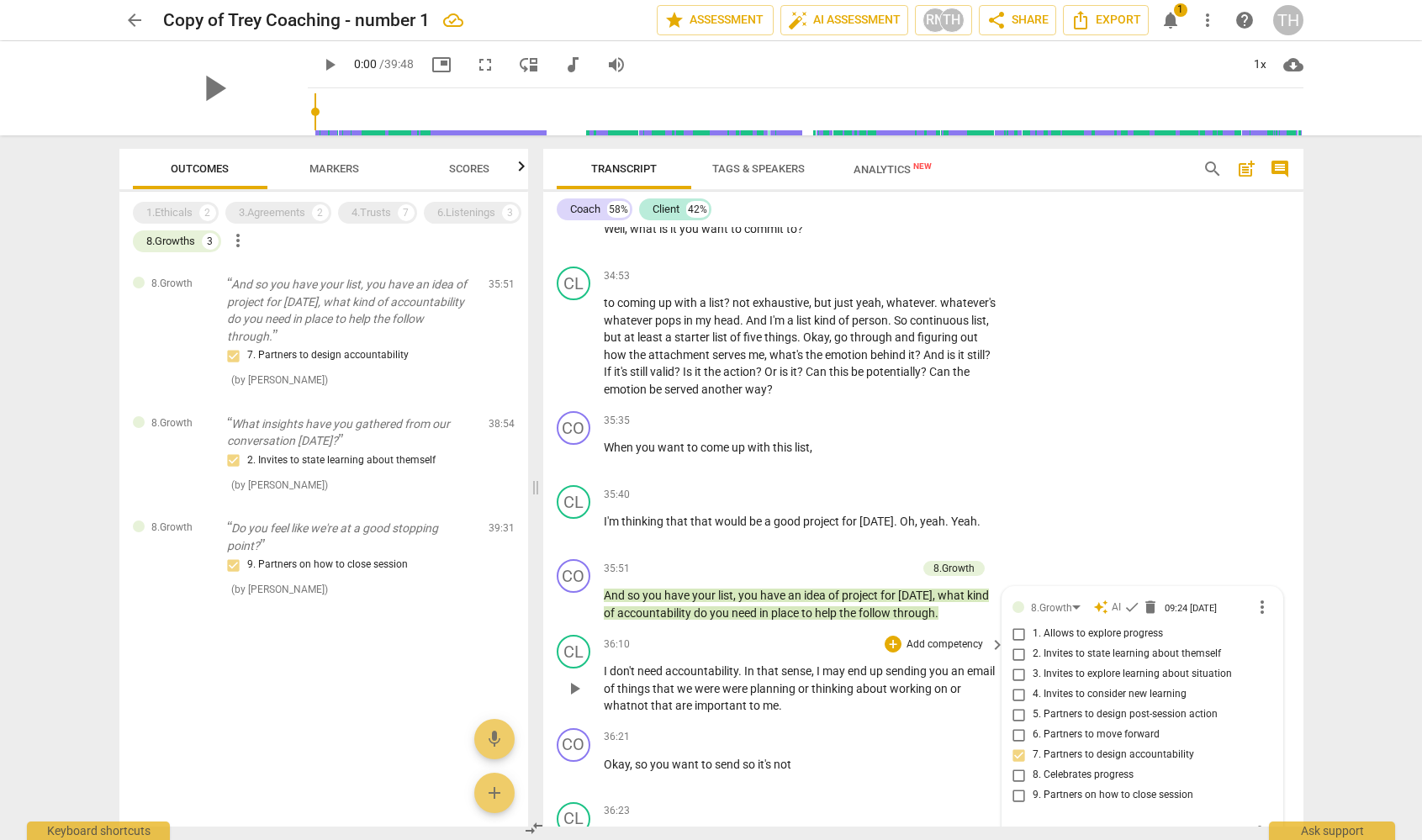
scroll to position [9974, 0]
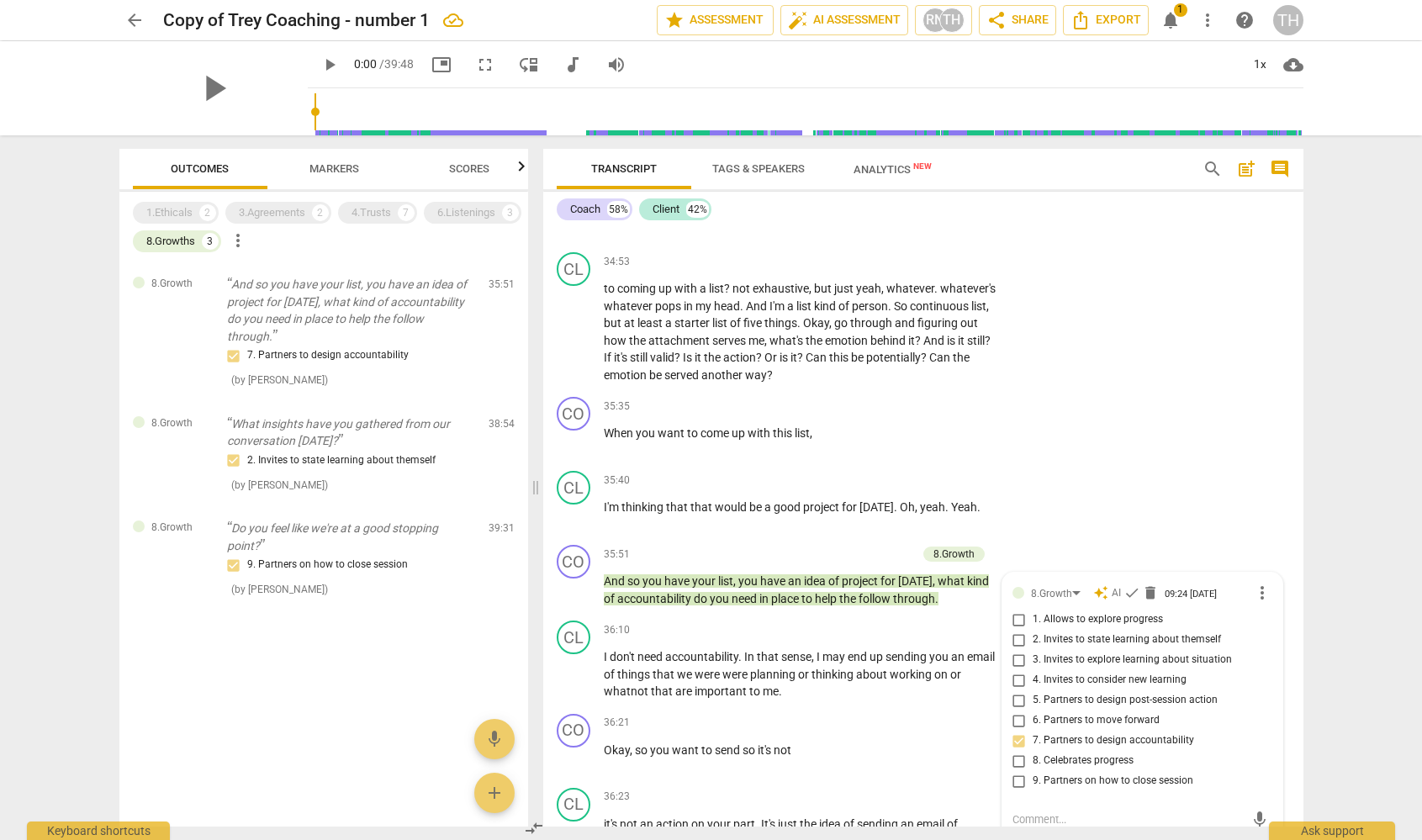
click at [140, 14] on span "arrow_back" at bounding box center [134, 20] width 20 height 20
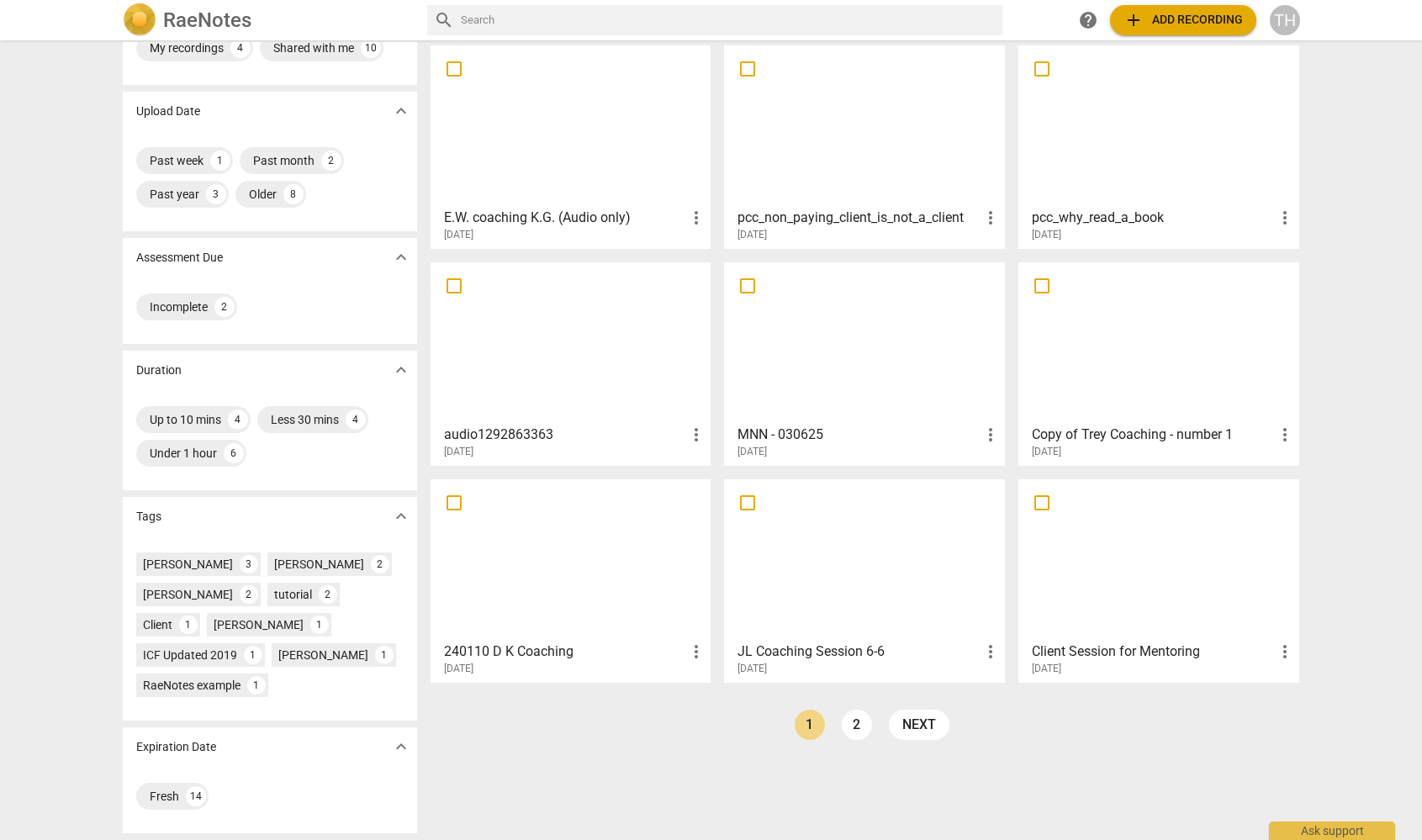
scroll to position [105, 0]
click at [865, 710] on link "2" at bounding box center [857, 725] width 31 height 31
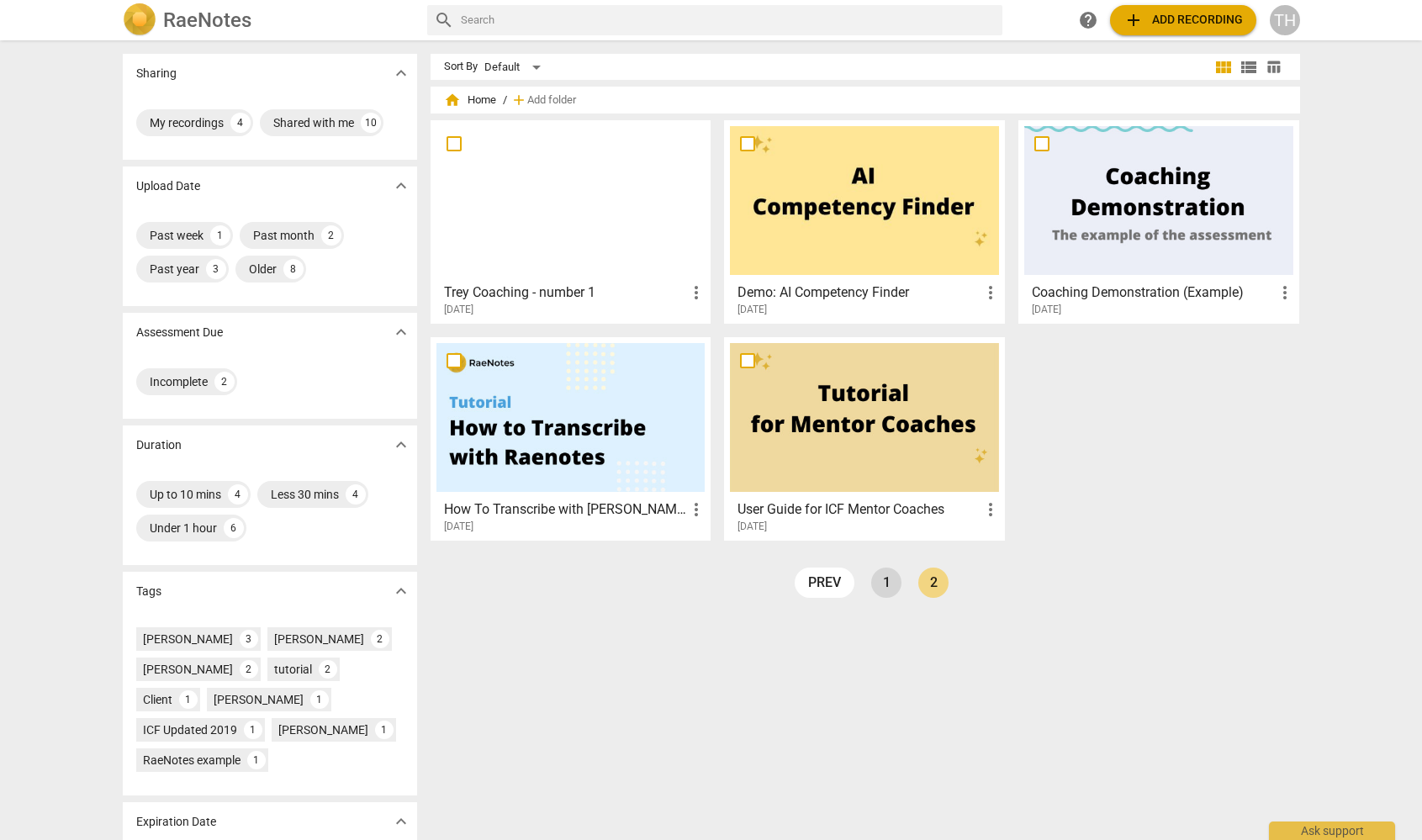
click at [892, 581] on link "1" at bounding box center [886, 583] width 31 height 31
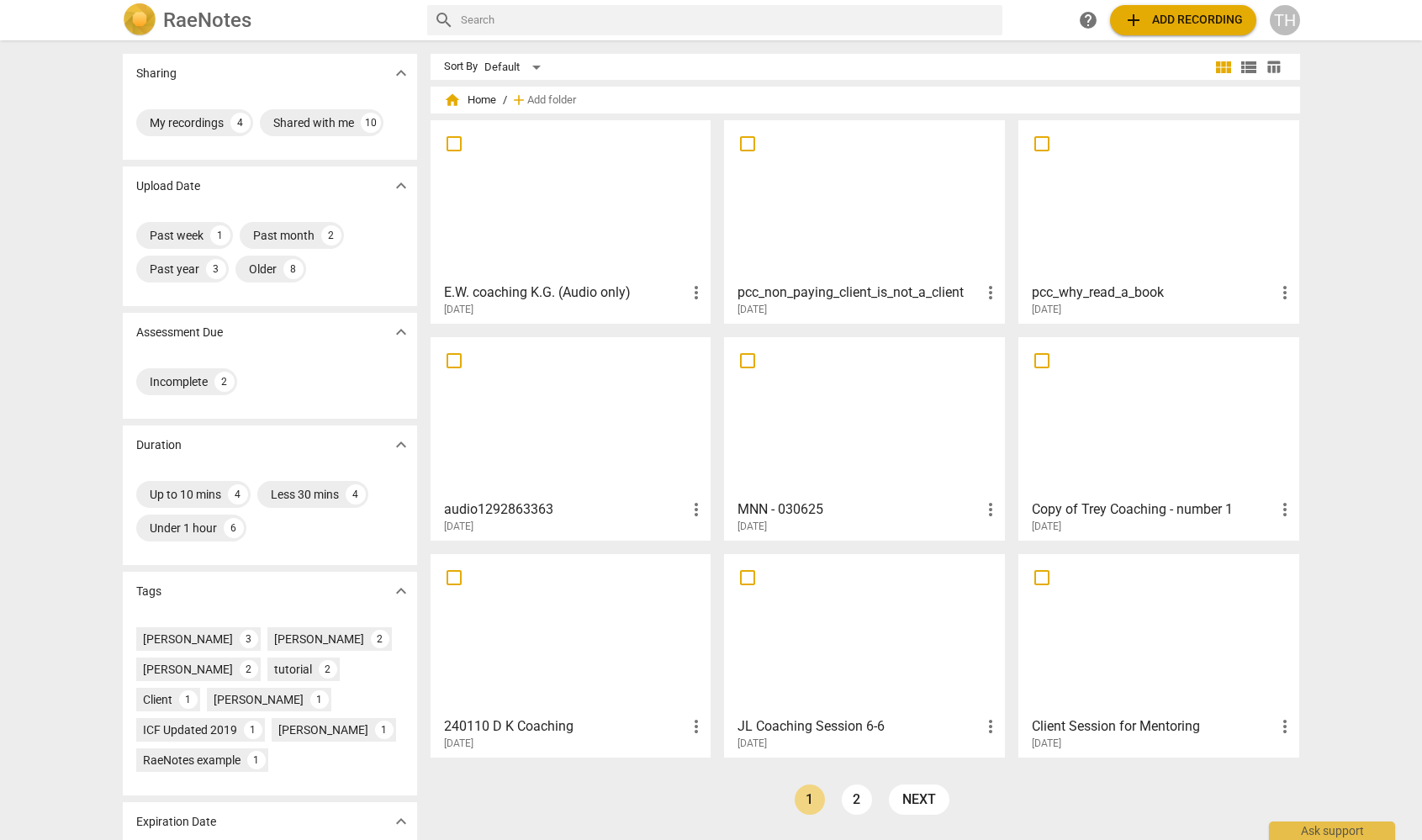
click at [809, 504] on h3 "MNN - 030625" at bounding box center [858, 509] width 243 height 20
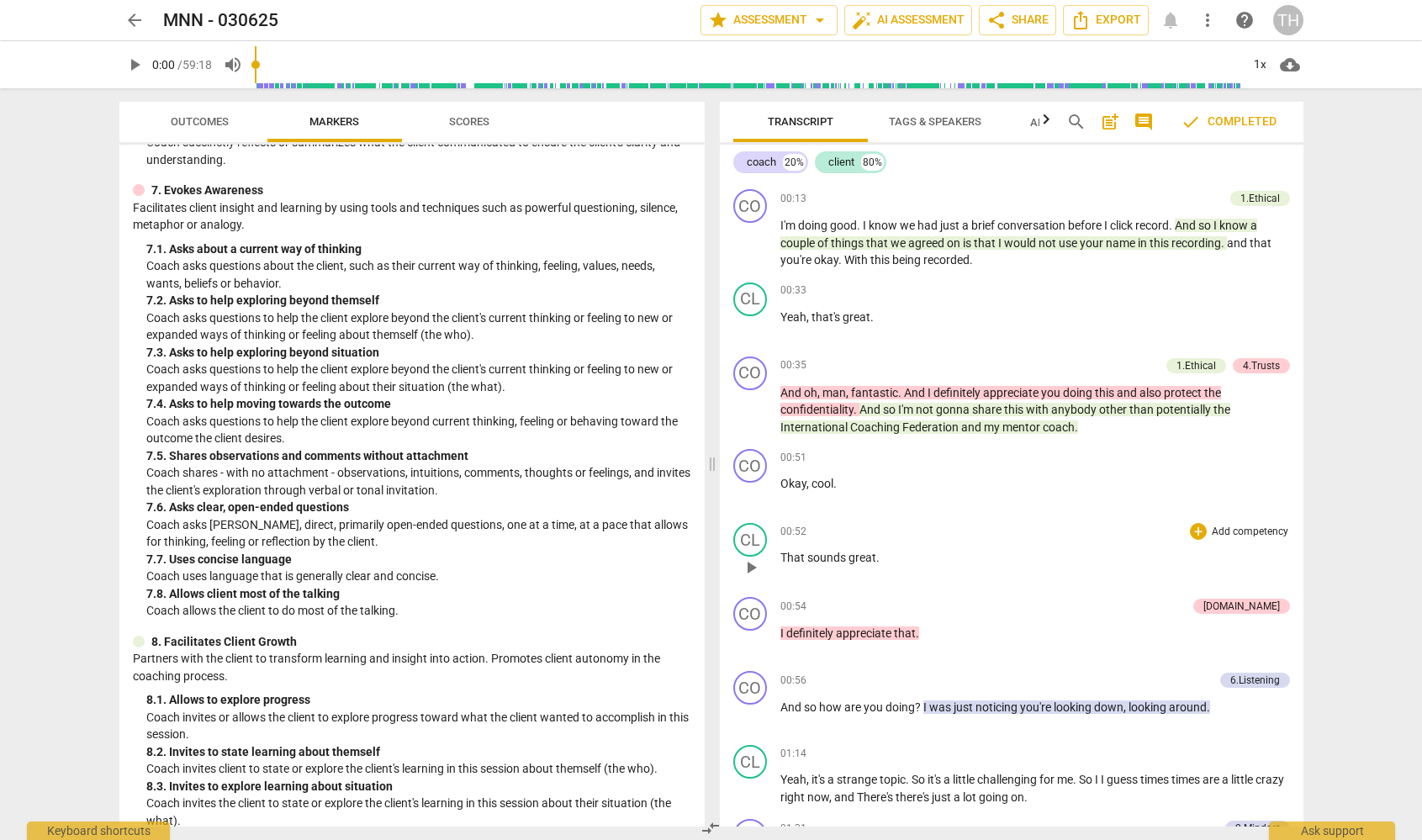
scroll to position [119, 0]
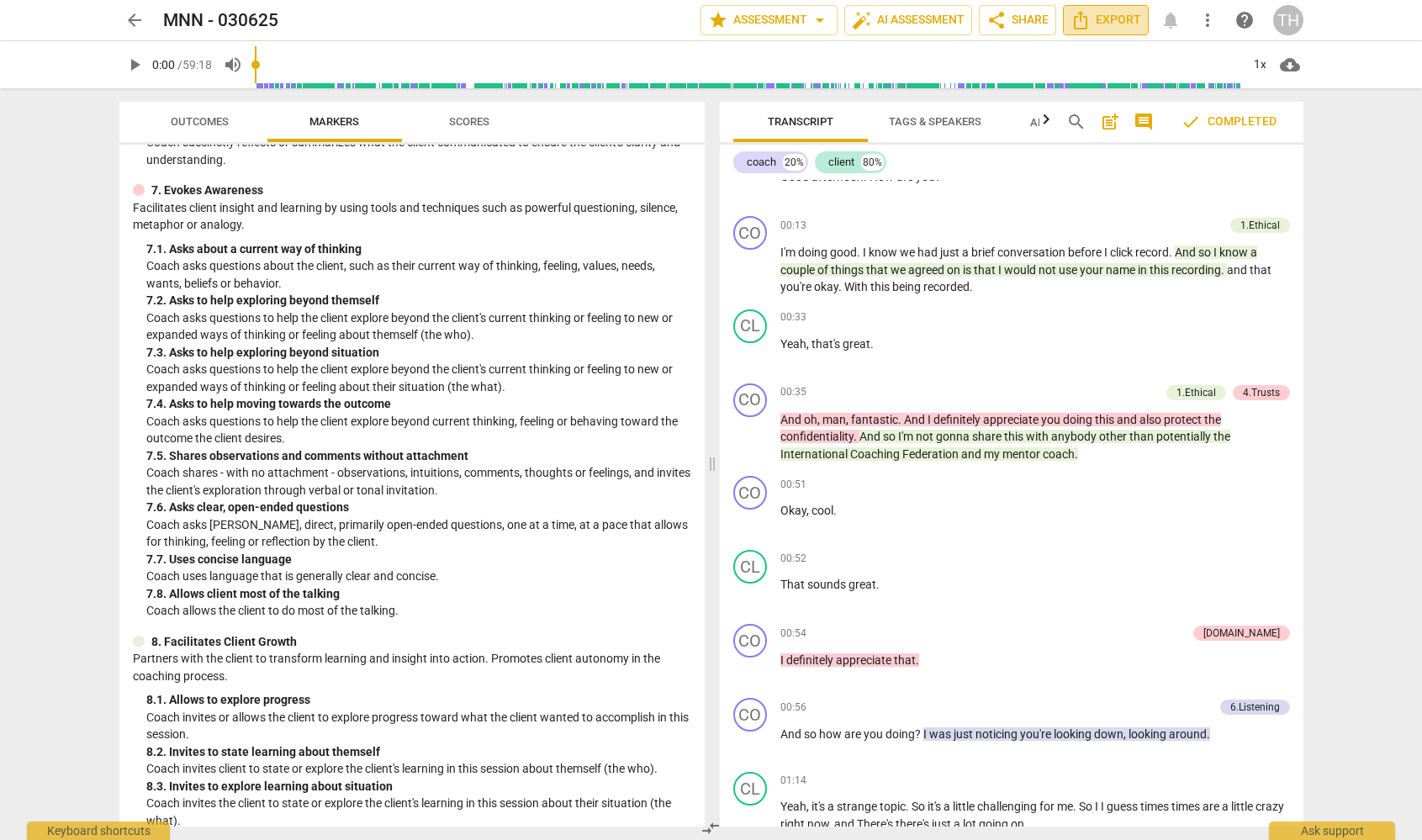
click at [1105, 25] on span "Export" at bounding box center [1105, 20] width 71 height 20
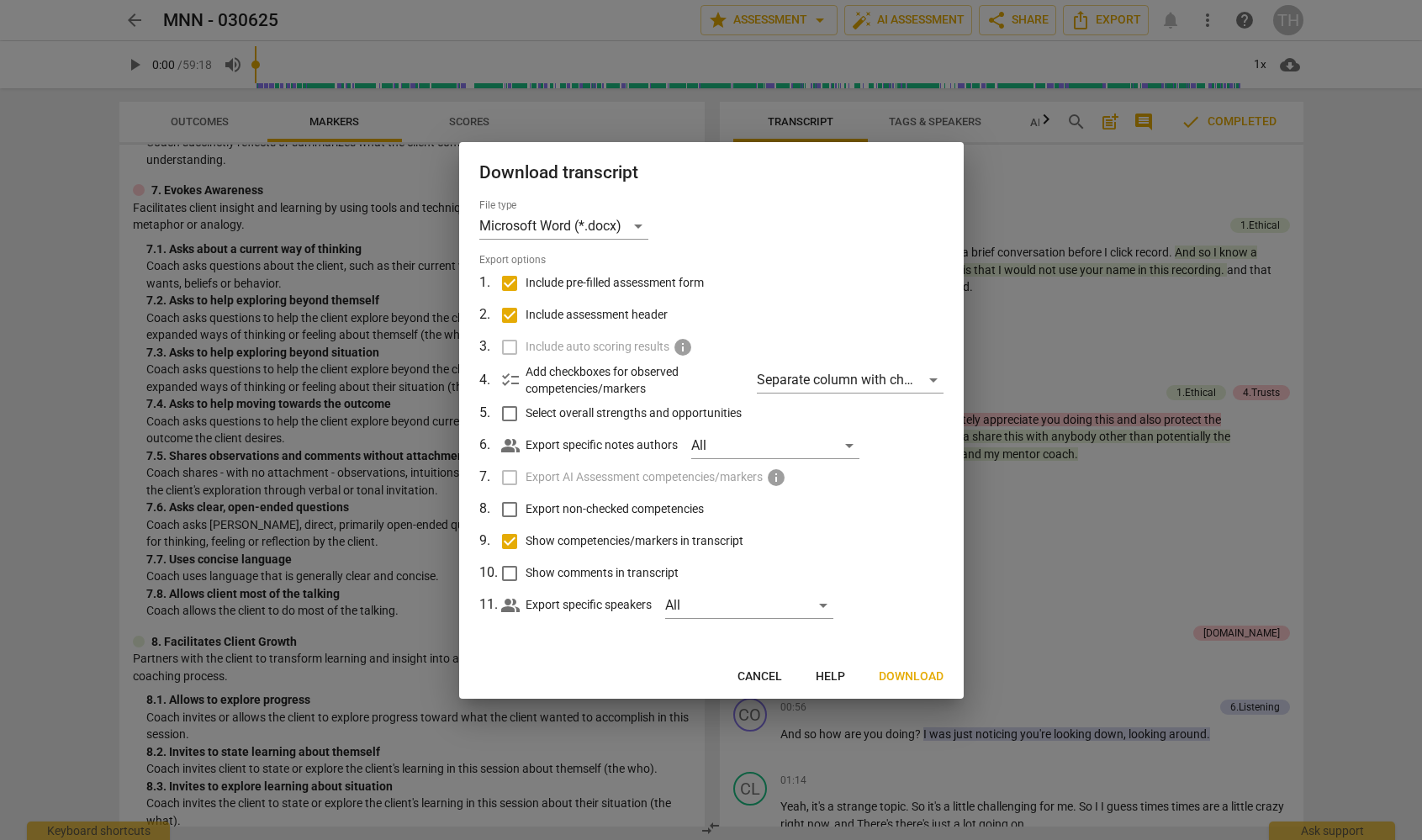
click at [900, 673] on span "Download" at bounding box center [911, 676] width 65 height 17
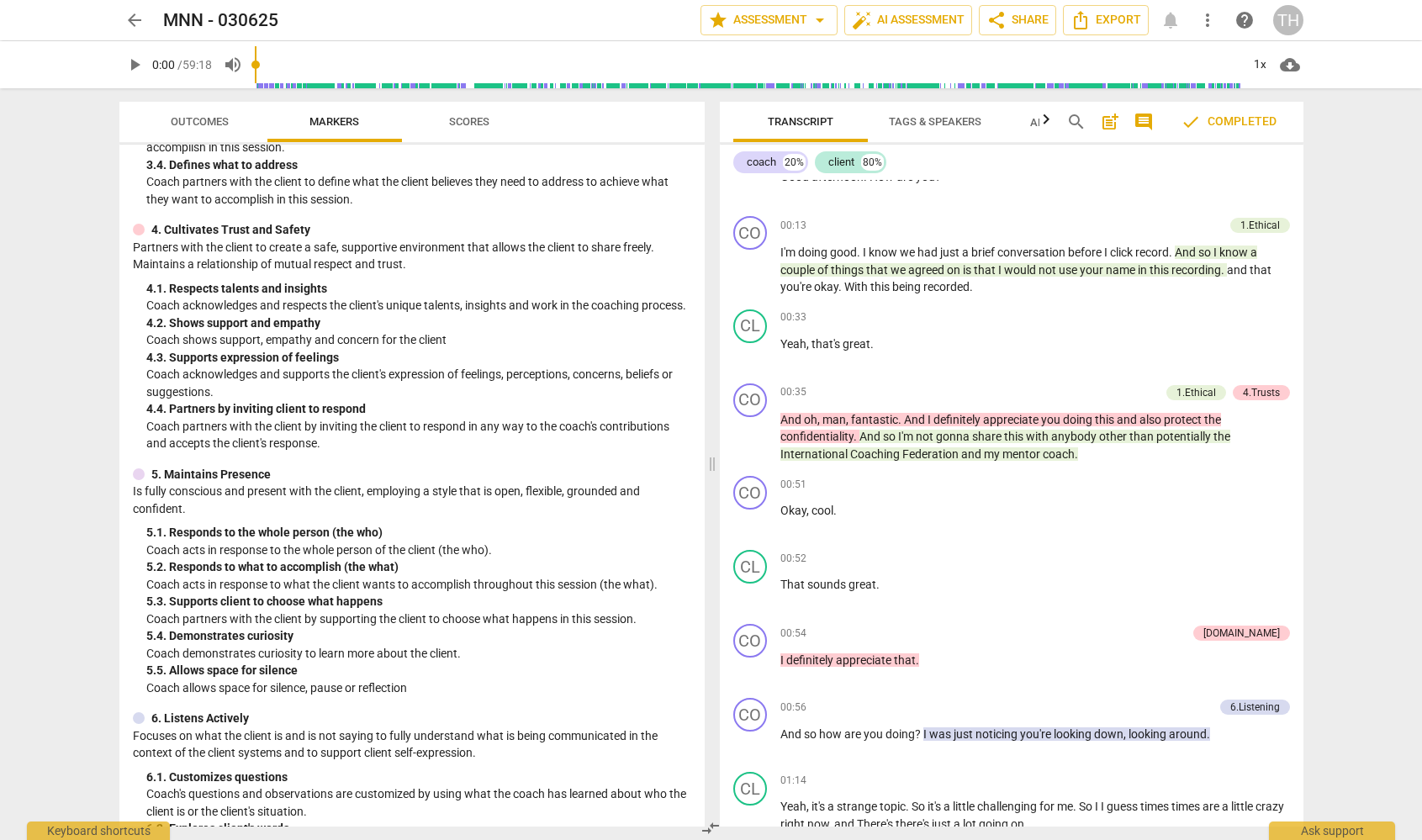
scroll to position [453, 0]
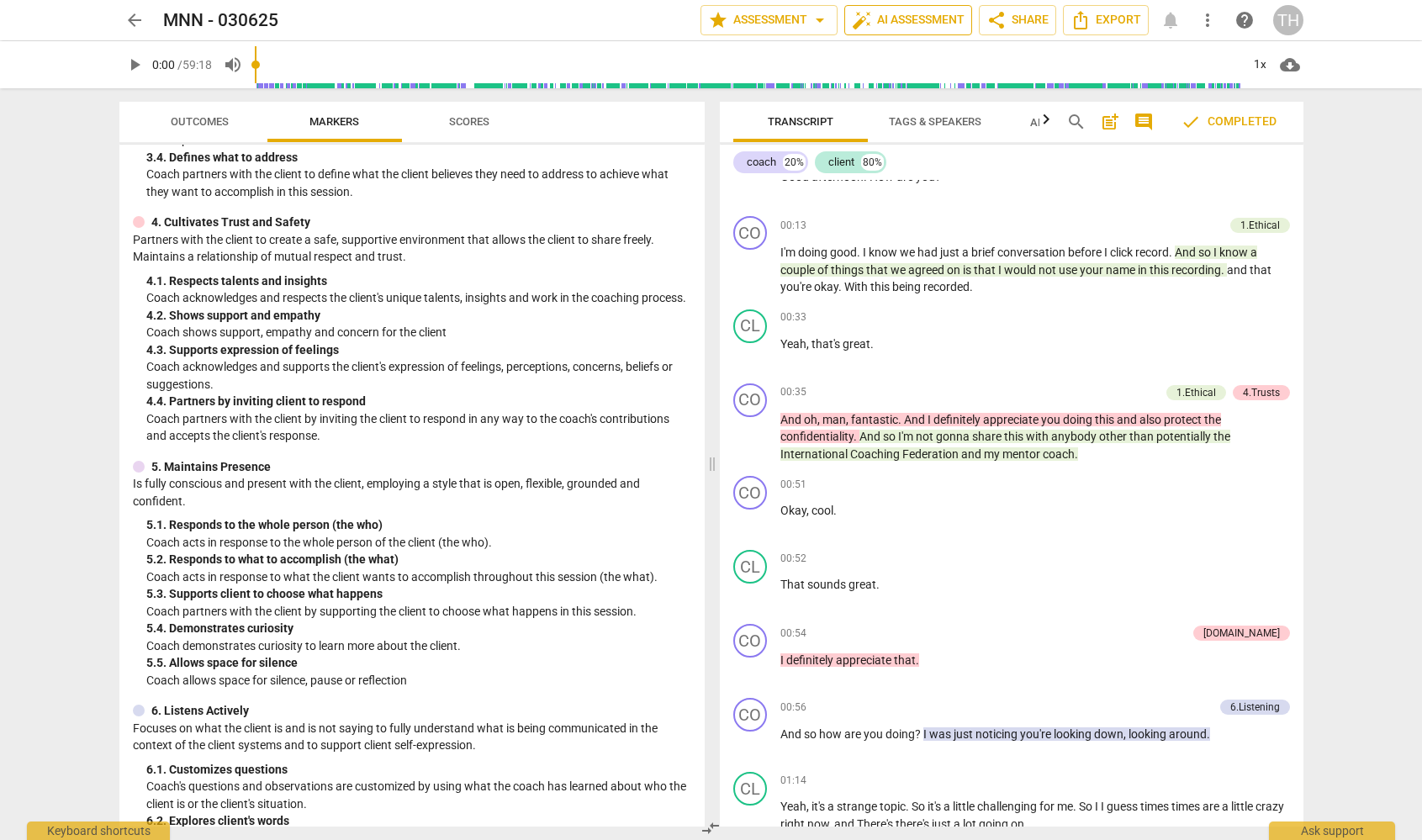
click at [894, 23] on span "auto_fix_high AI Assessment" at bounding box center [907, 20] width 113 height 20
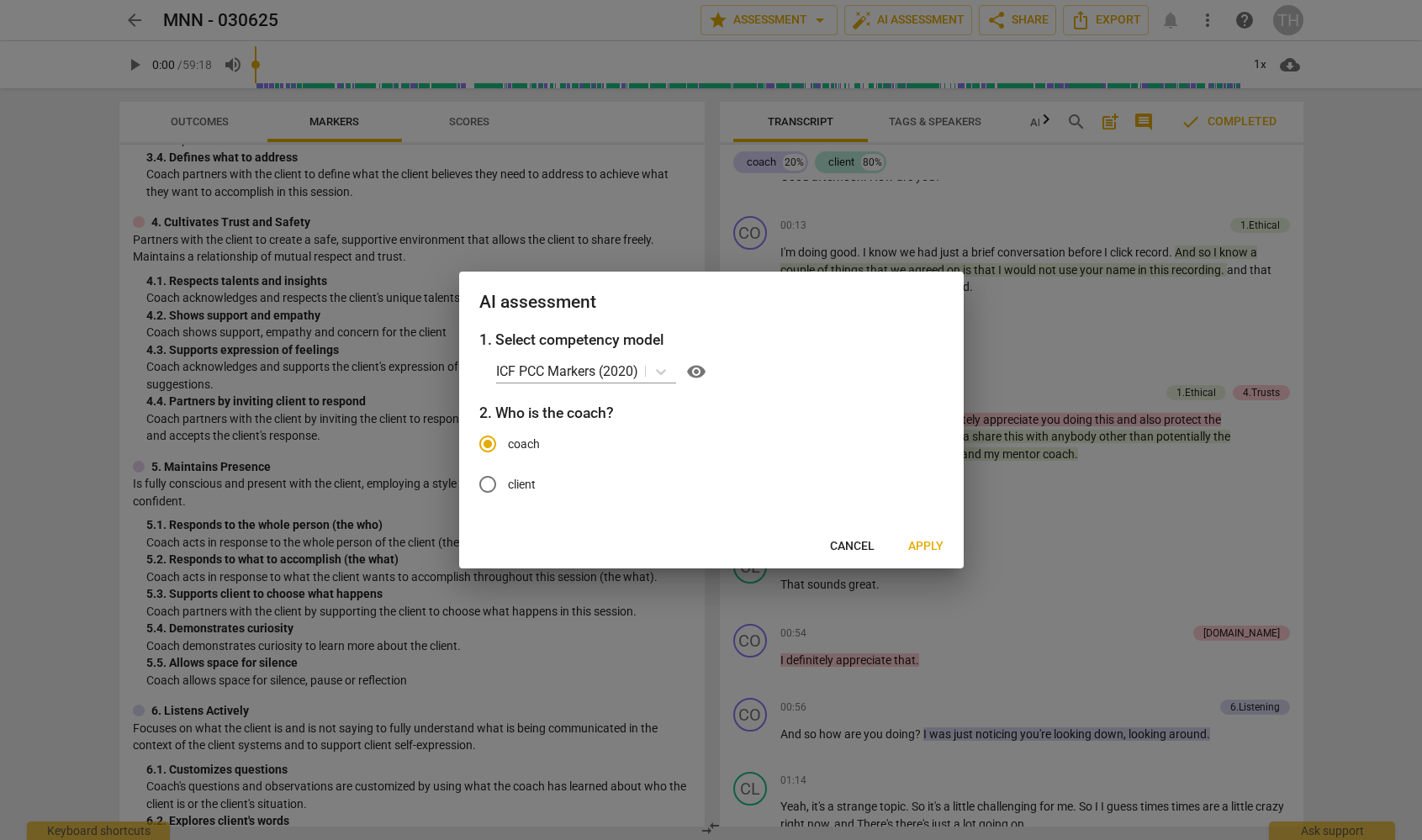
click at [846, 546] on span "Cancel" at bounding box center [851, 546] width 44 height 17
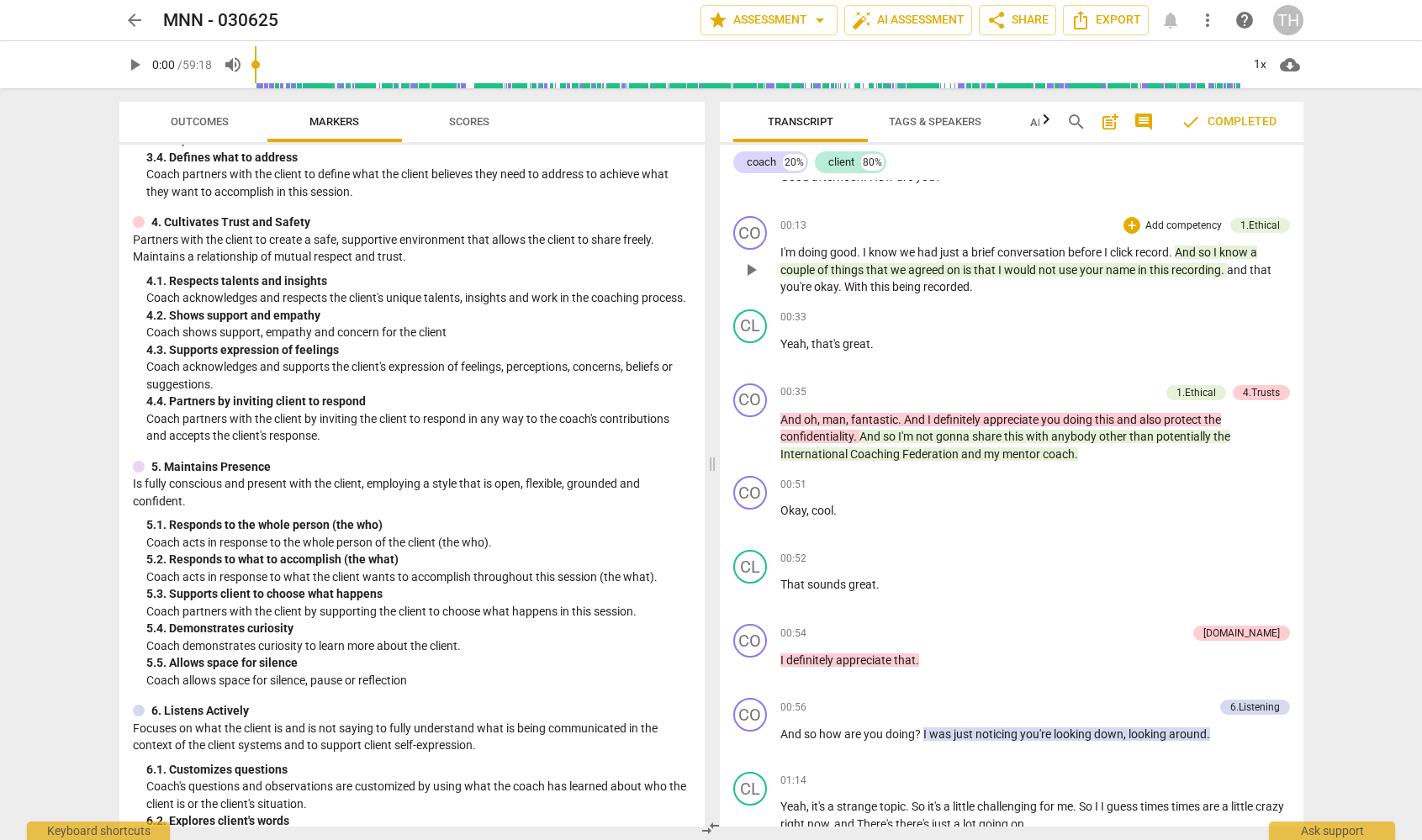
click at [1033, 269] on span "would" at bounding box center [1022, 270] width 35 height 13
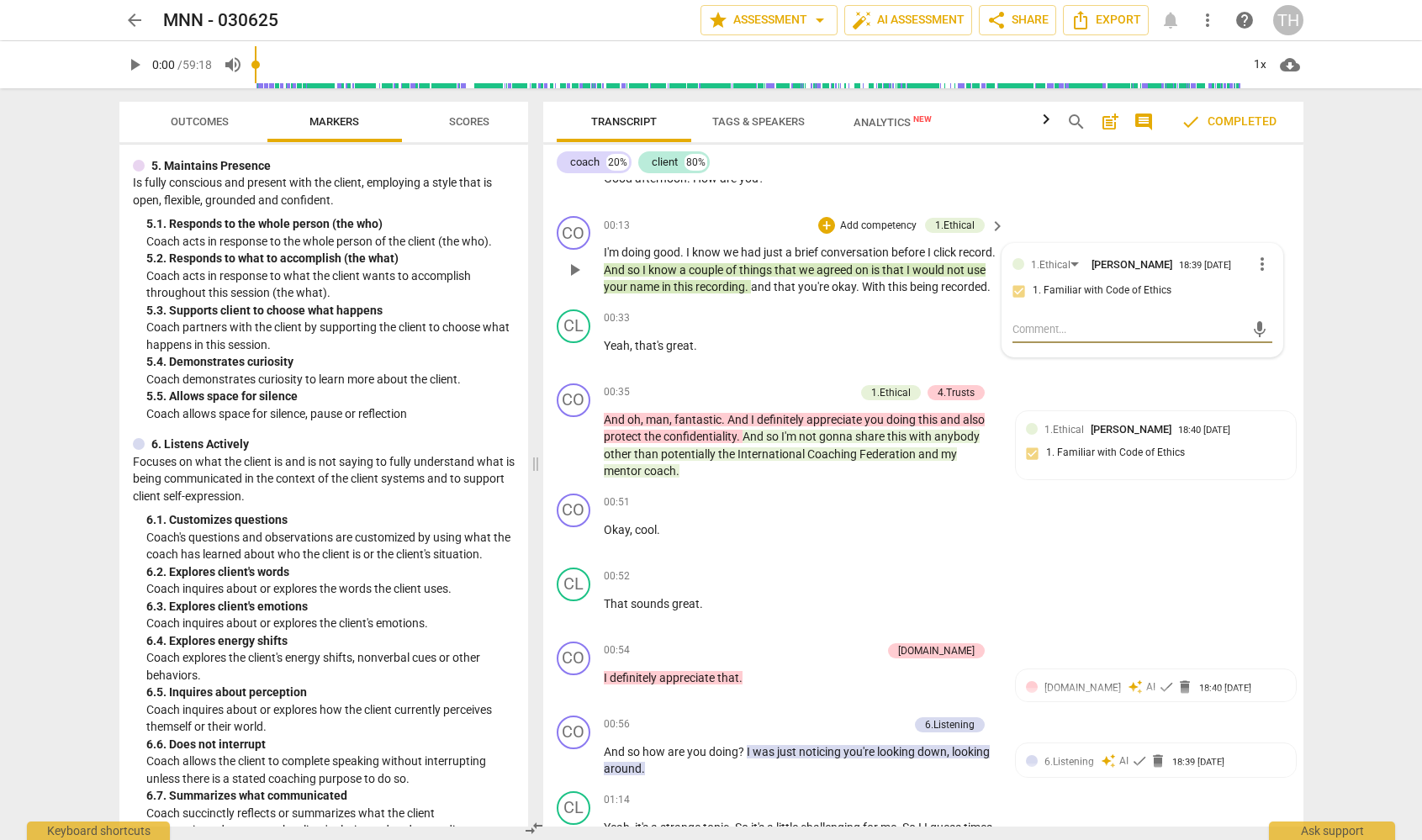
scroll to position [902, 0]
